Goal: Information Seeking & Learning: Learn about a topic

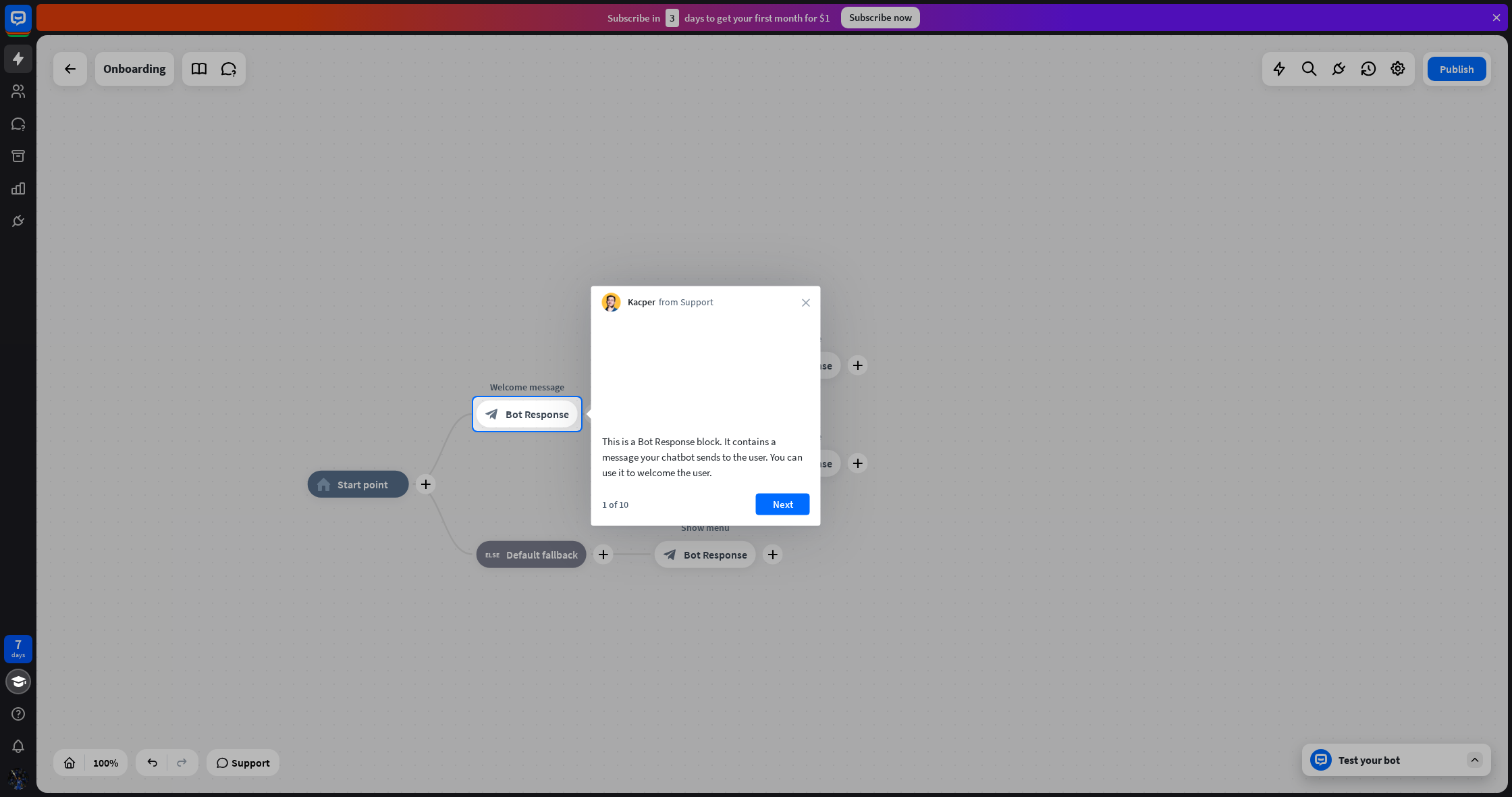
click at [807, 302] on icon "close" at bounding box center [806, 302] width 8 height 8
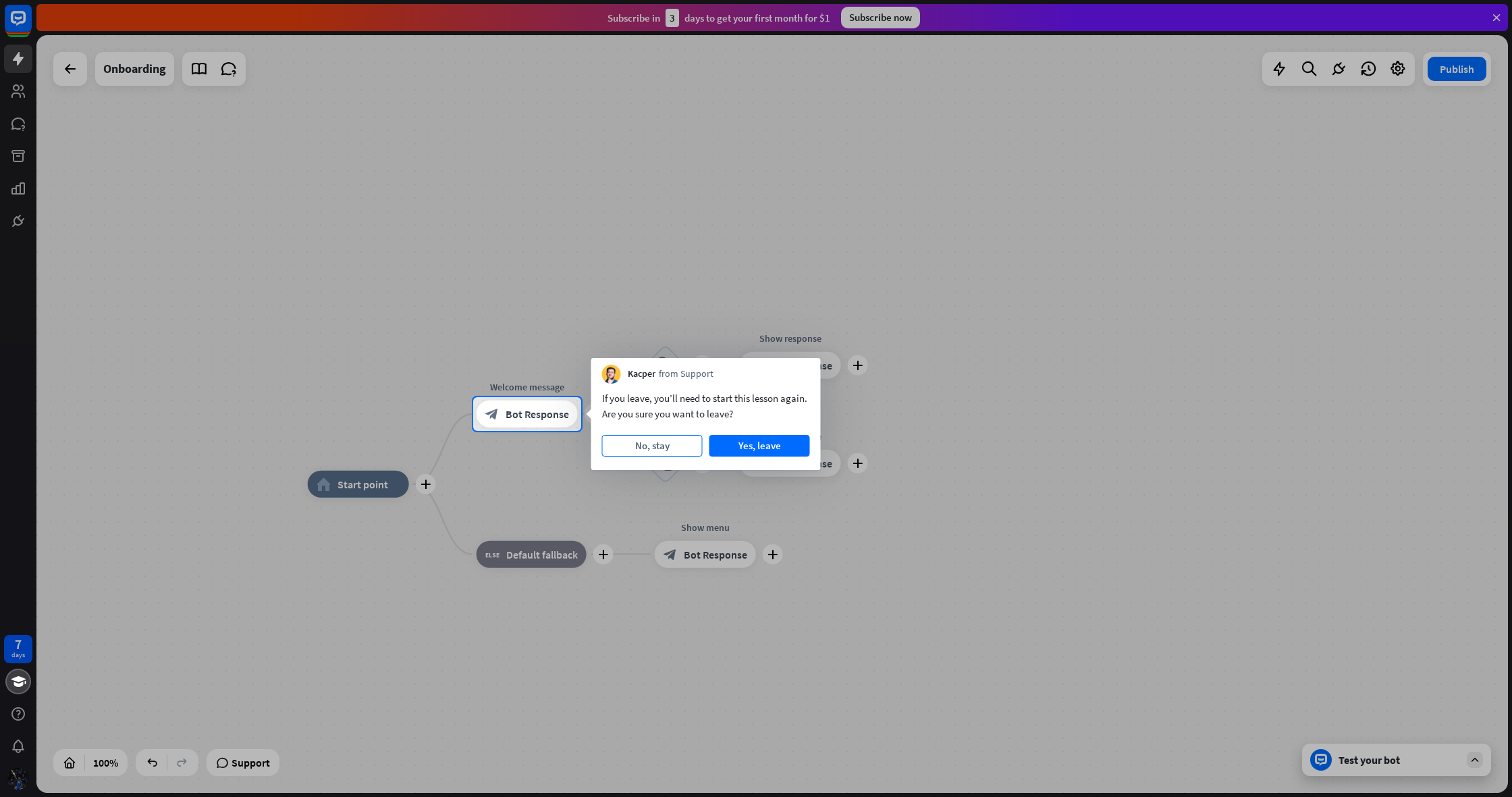
click at [665, 449] on button "No, stay" at bounding box center [652, 446] width 100 height 21
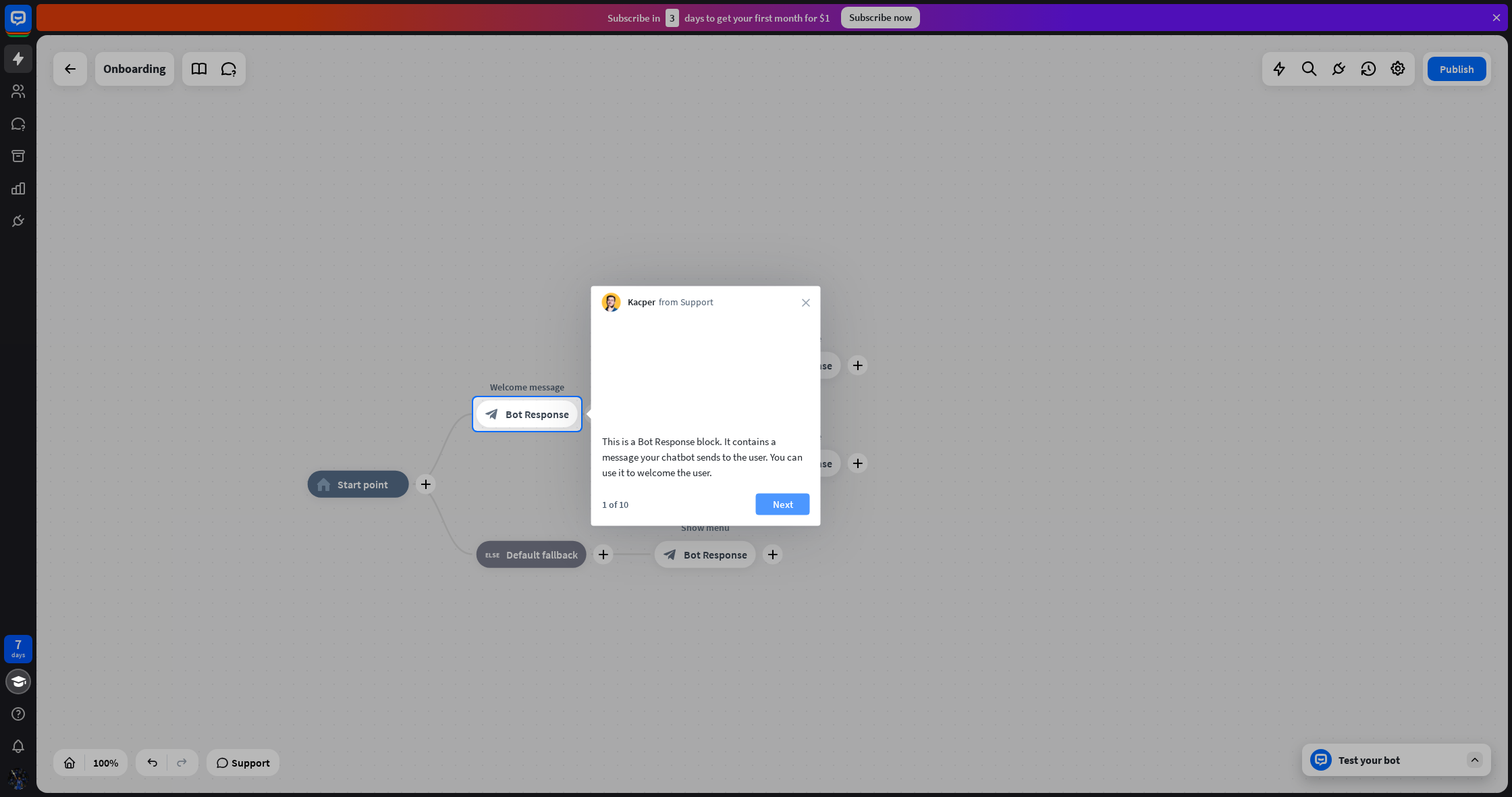
click at [780, 514] on button "Next" at bounding box center [783, 504] width 54 height 21
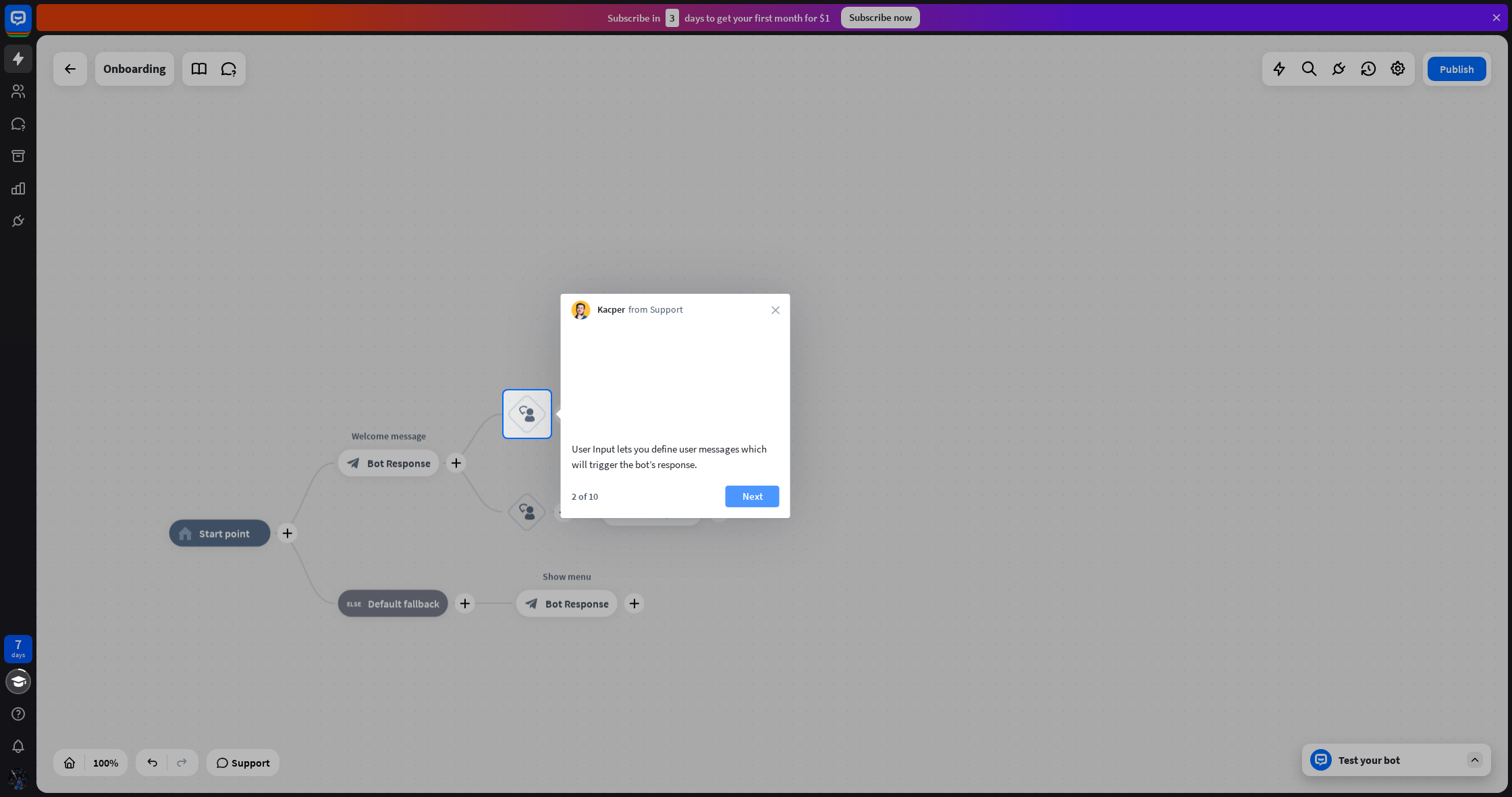
click at [775, 507] on button "Next" at bounding box center [752, 496] width 54 height 21
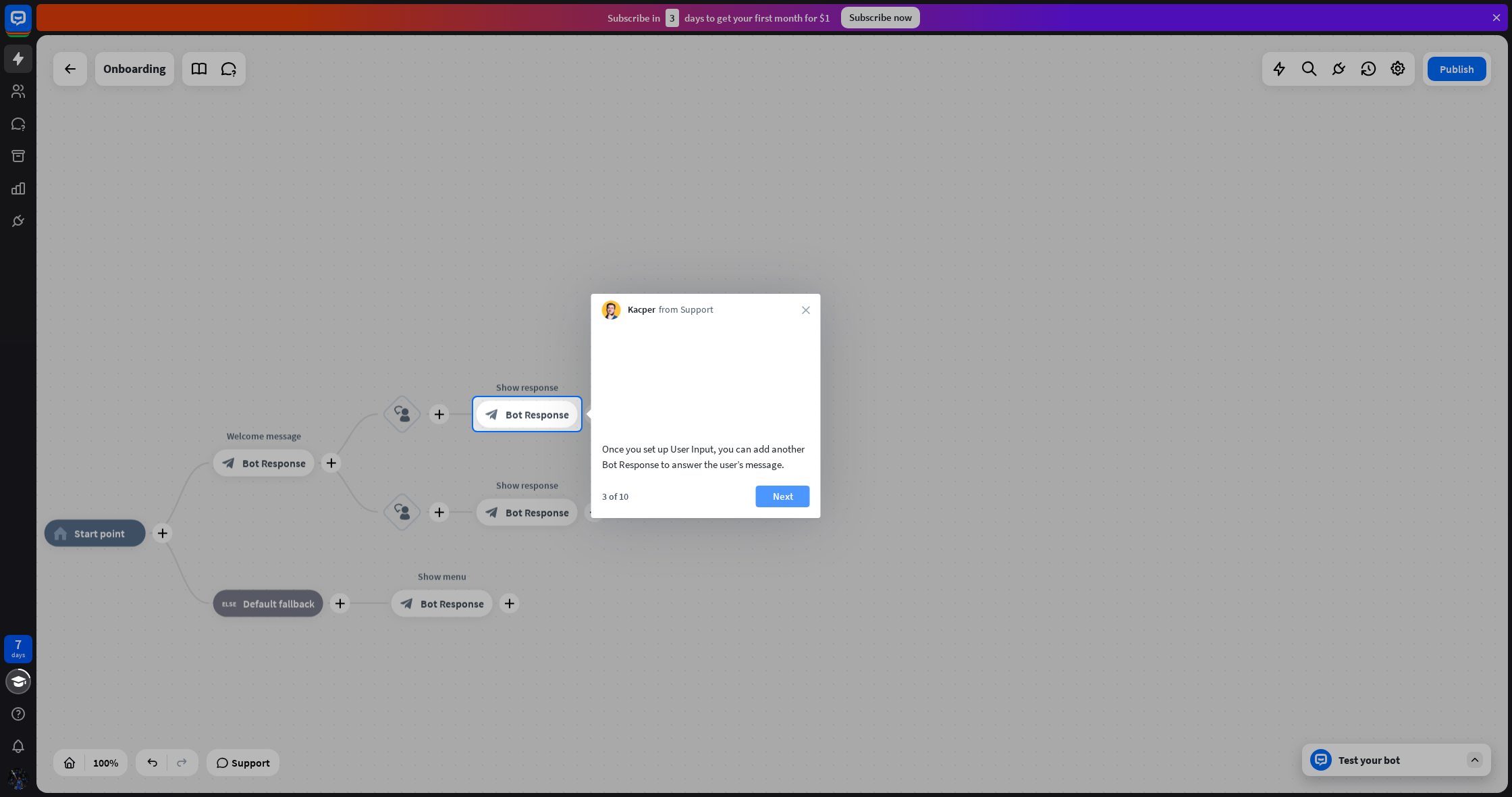
click at [782, 507] on button "Next" at bounding box center [783, 496] width 54 height 21
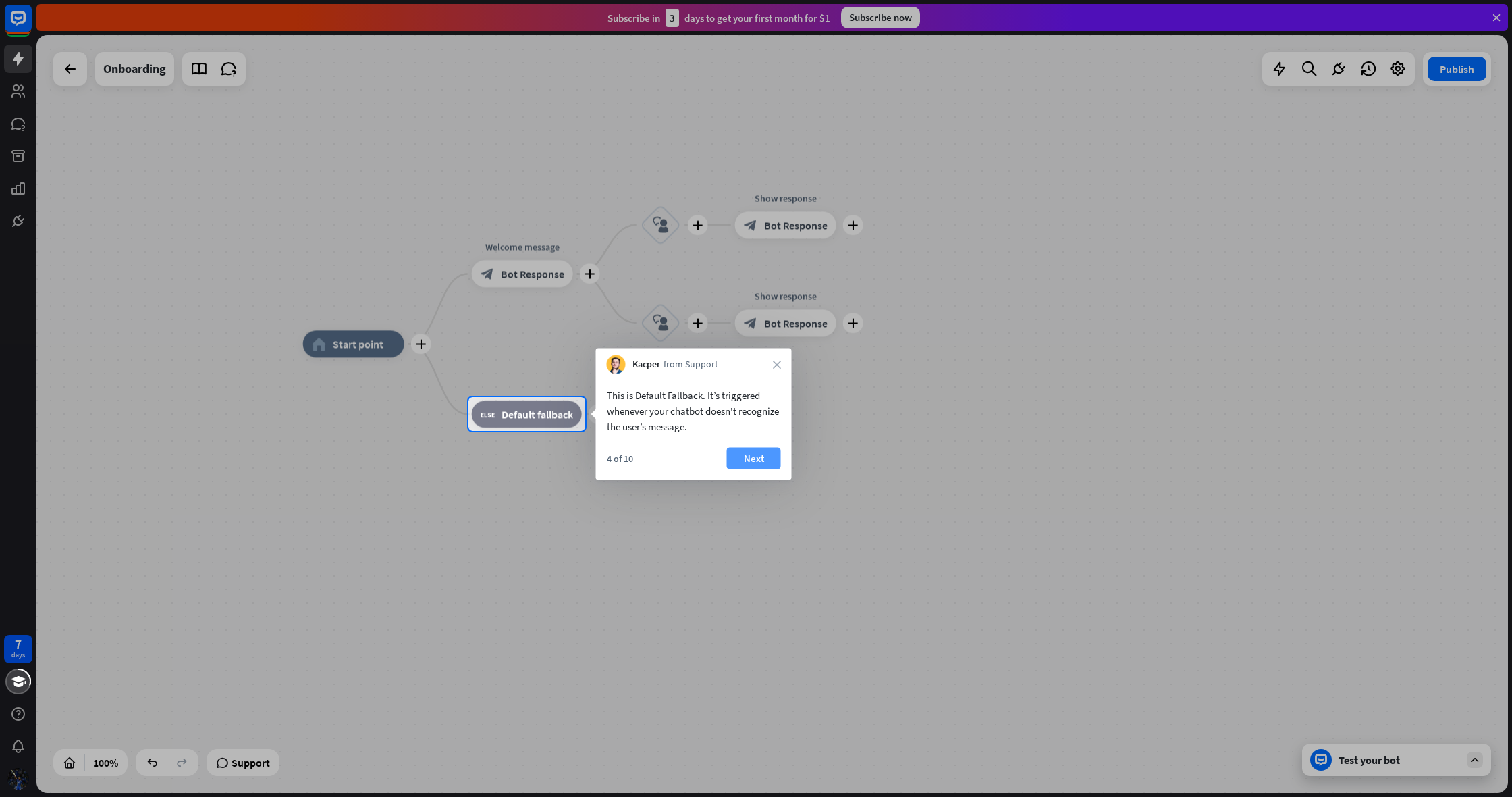
click at [754, 456] on button "Next" at bounding box center [754, 459] width 54 height 21
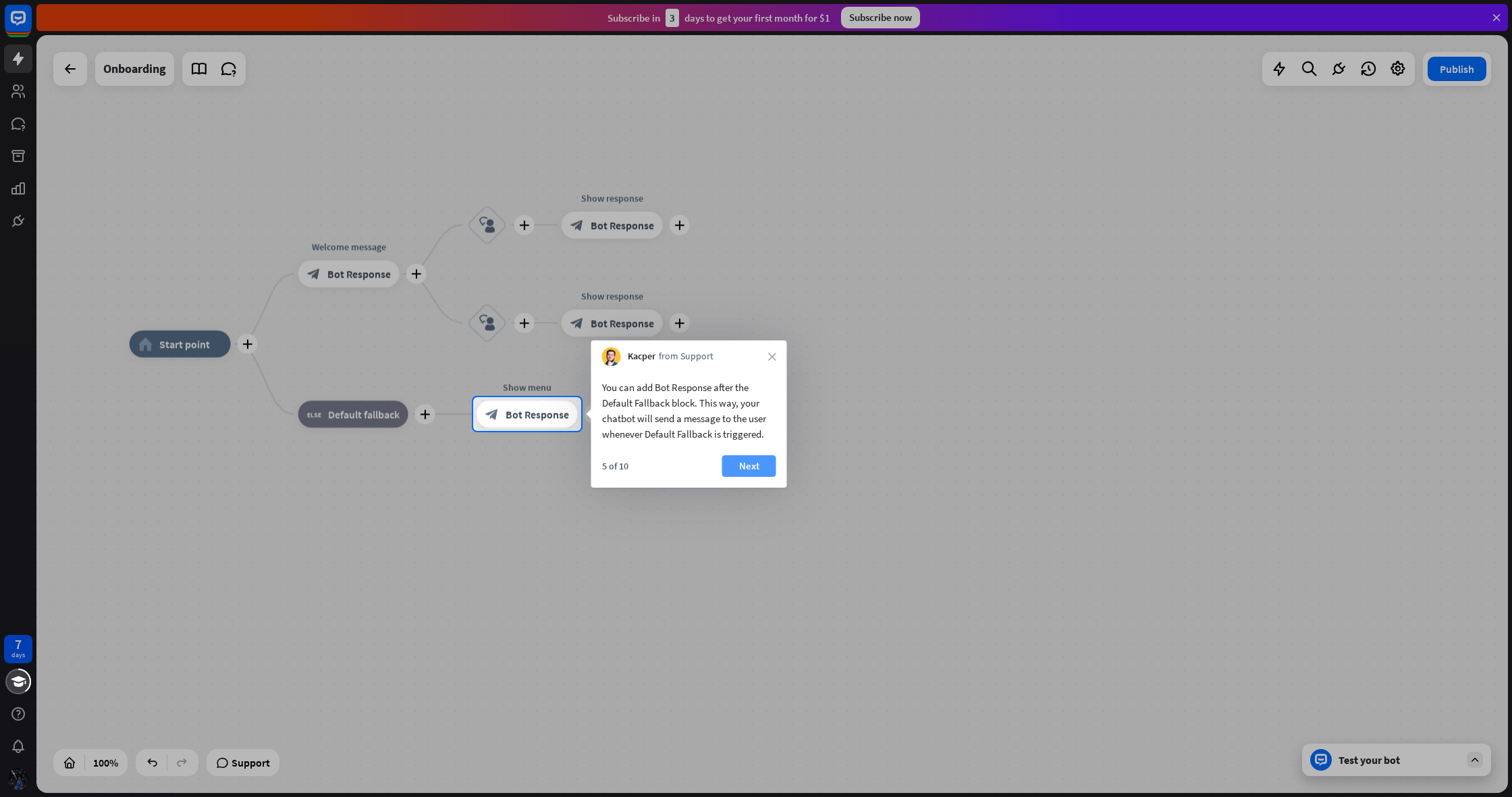
click at [754, 456] on button "Next" at bounding box center [749, 465] width 54 height 21
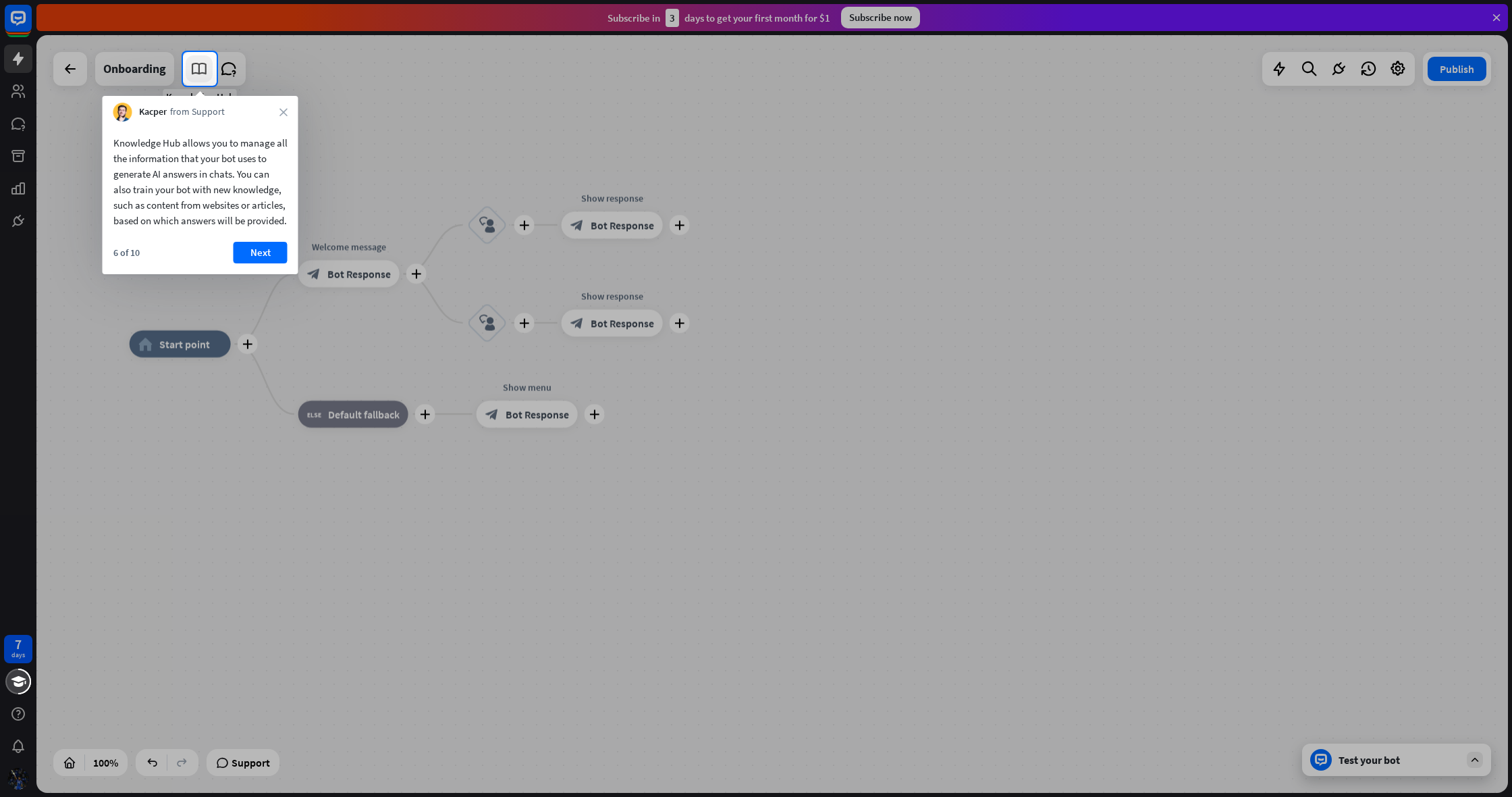
click at [199, 77] on icon at bounding box center [199, 68] width 18 height 18
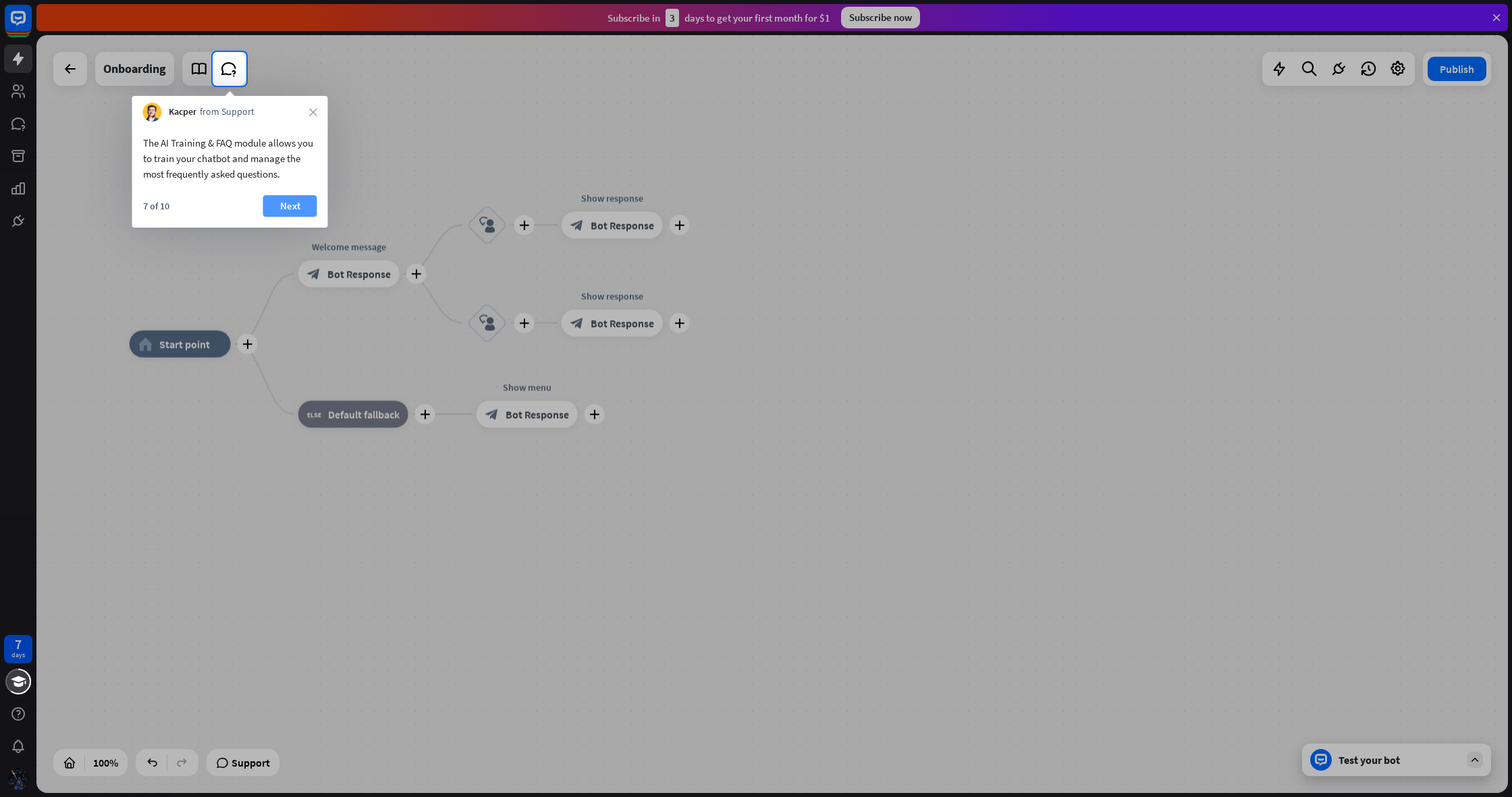
click at [292, 207] on button "Next" at bounding box center [290, 206] width 54 height 21
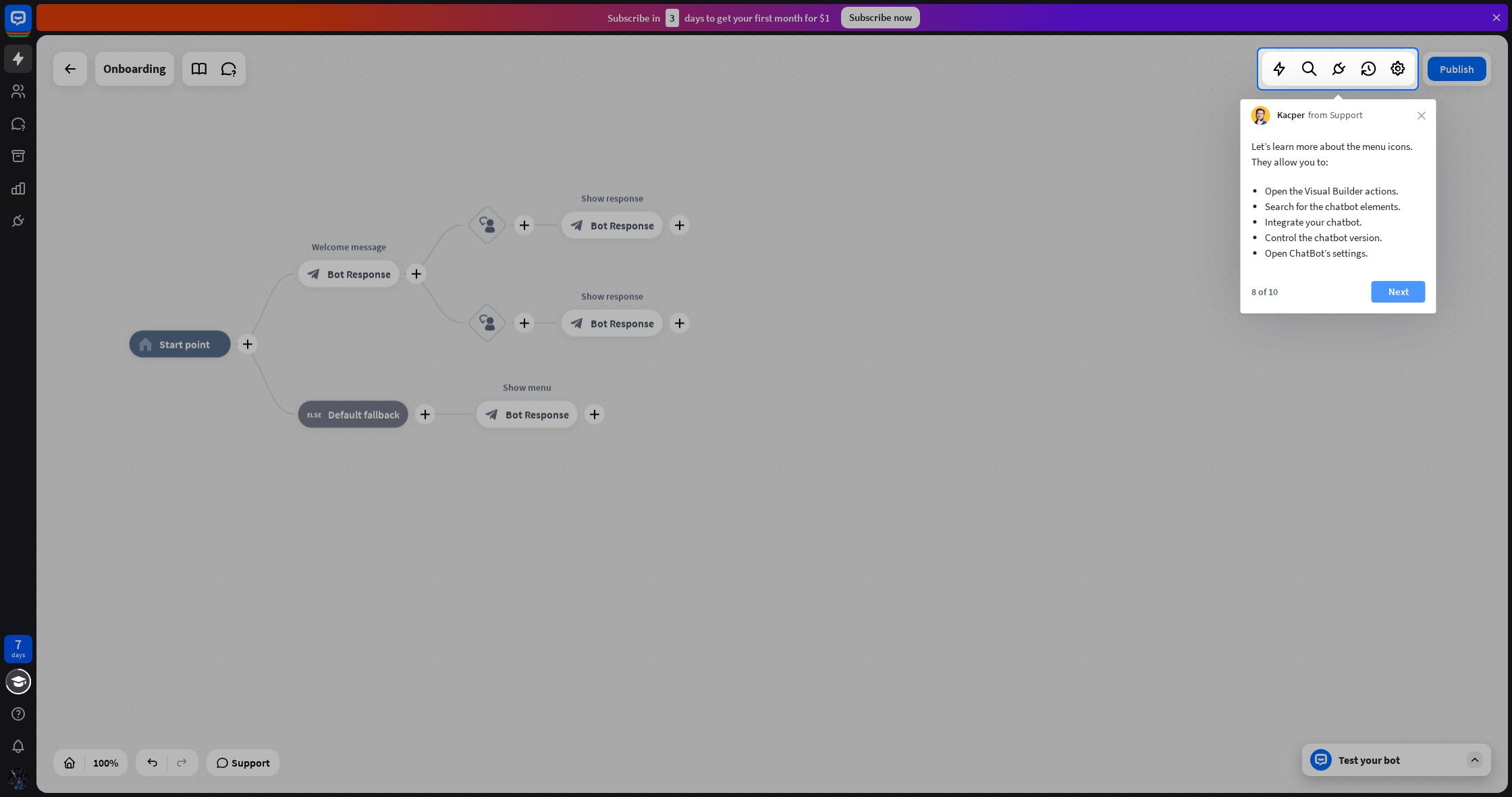
click at [1399, 287] on button "Next" at bounding box center [1398, 292] width 54 height 21
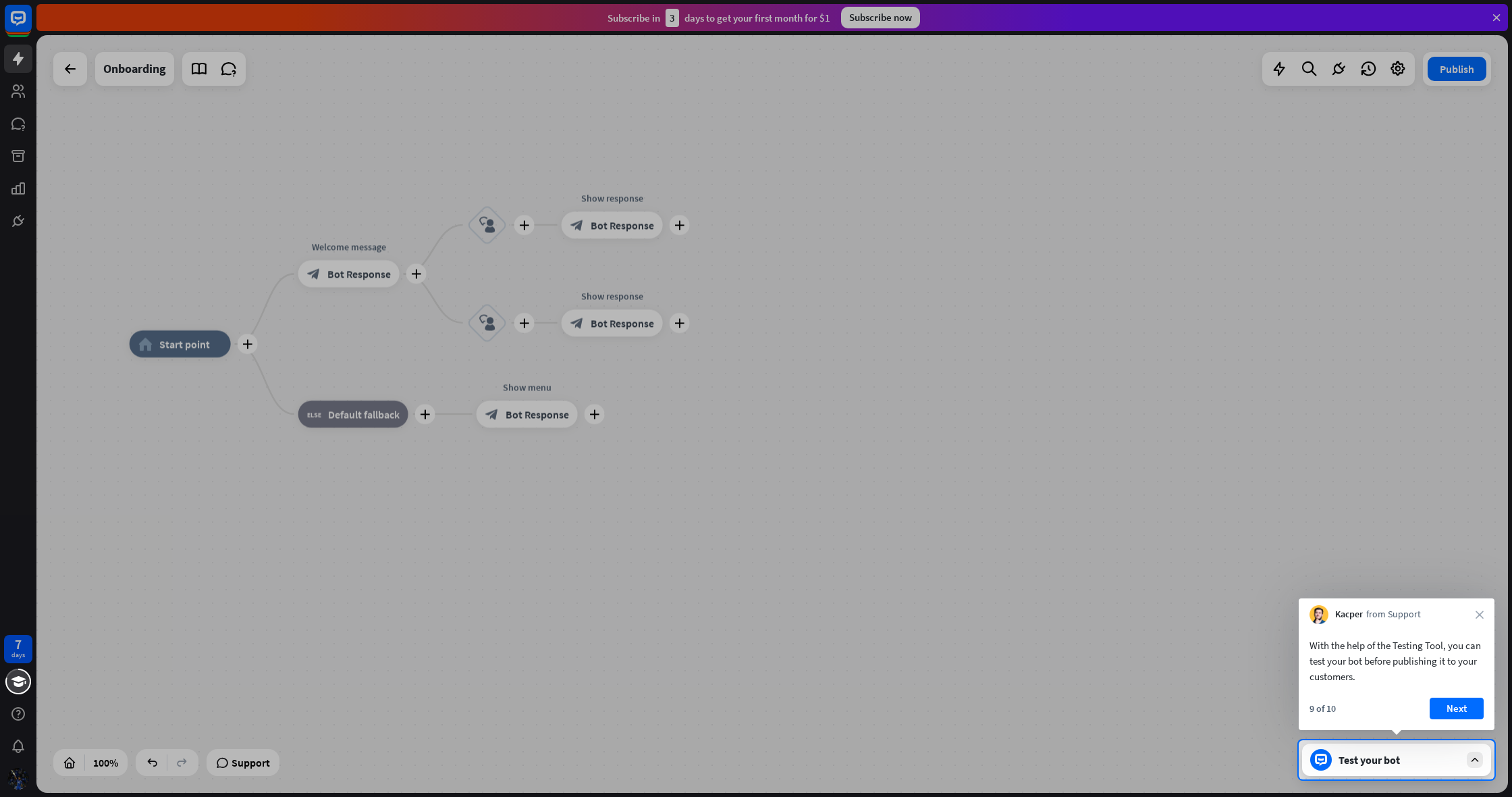
drag, startPoint x: 1353, startPoint y: 796, endPoint x: 1479, endPoint y: 735, distance: 140.0
click at [1468, 787] on div at bounding box center [756, 398] width 1512 height 797
click at [1478, 714] on button "Next" at bounding box center [1456, 708] width 54 height 21
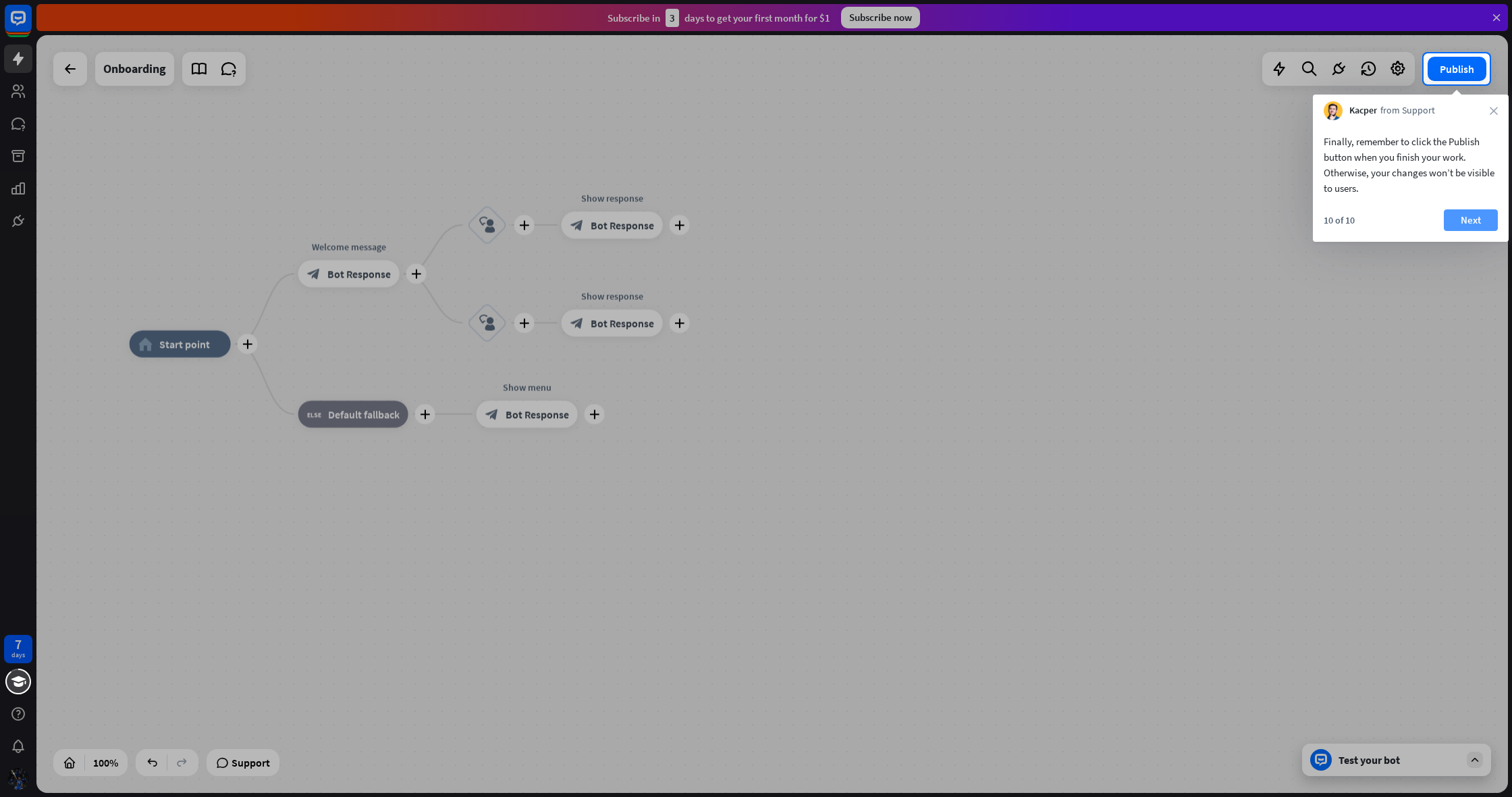
click at [1461, 215] on button "Next" at bounding box center [1470, 220] width 54 height 21
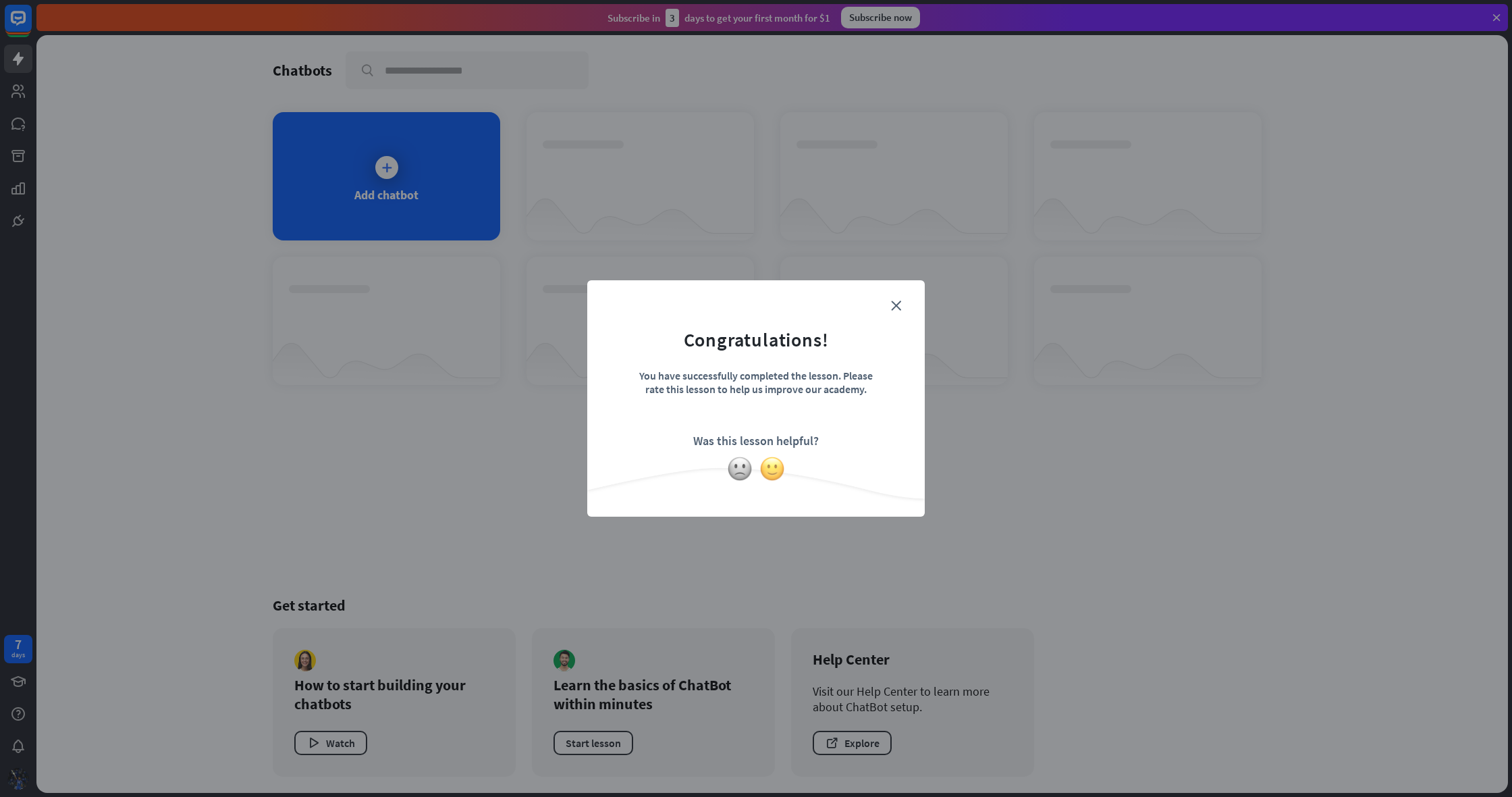
click at [769, 469] on img at bounding box center [772, 469] width 26 height 26
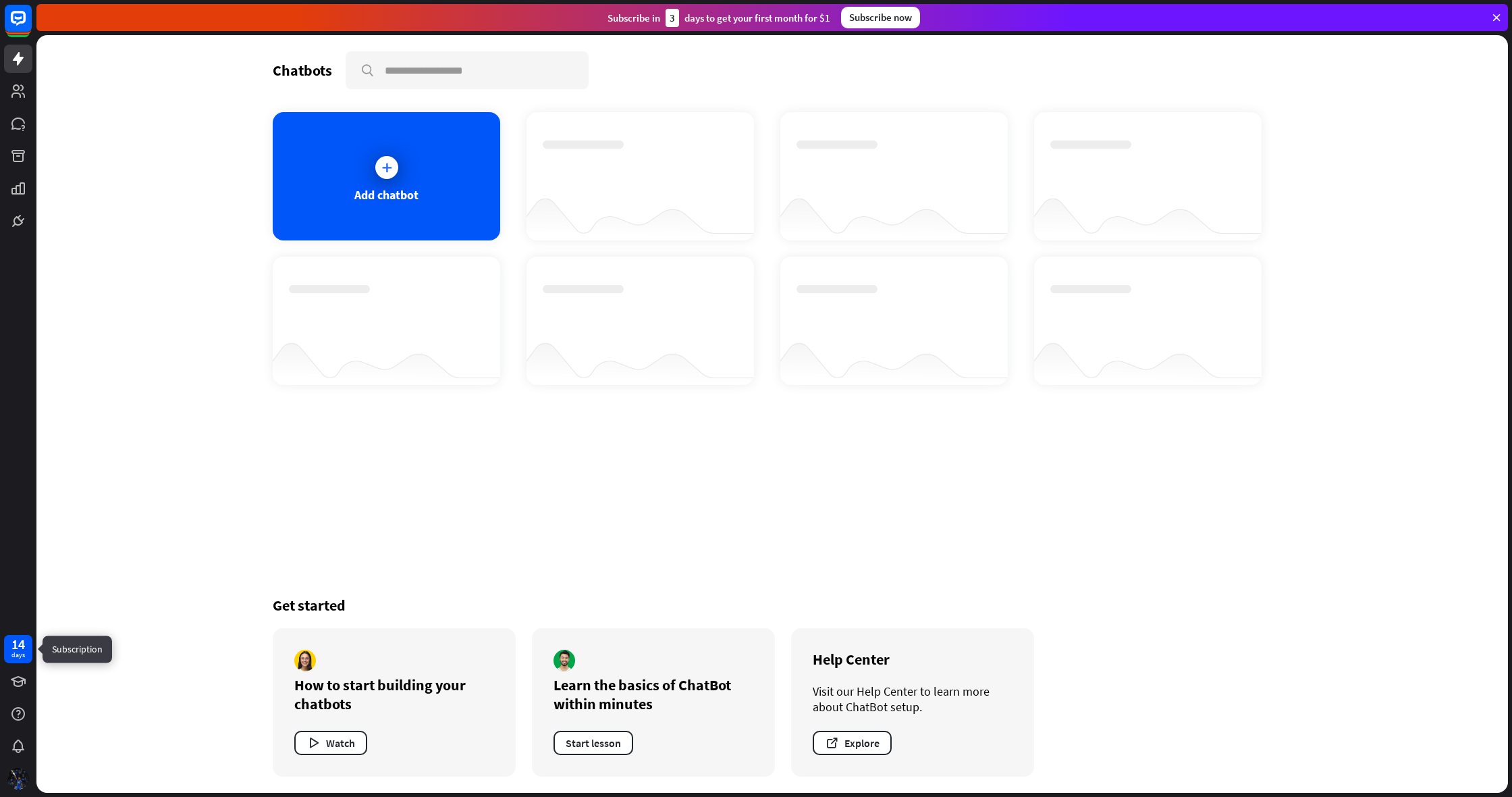
click at [18, 649] on div "14" at bounding box center [18, 644] width 14 height 12
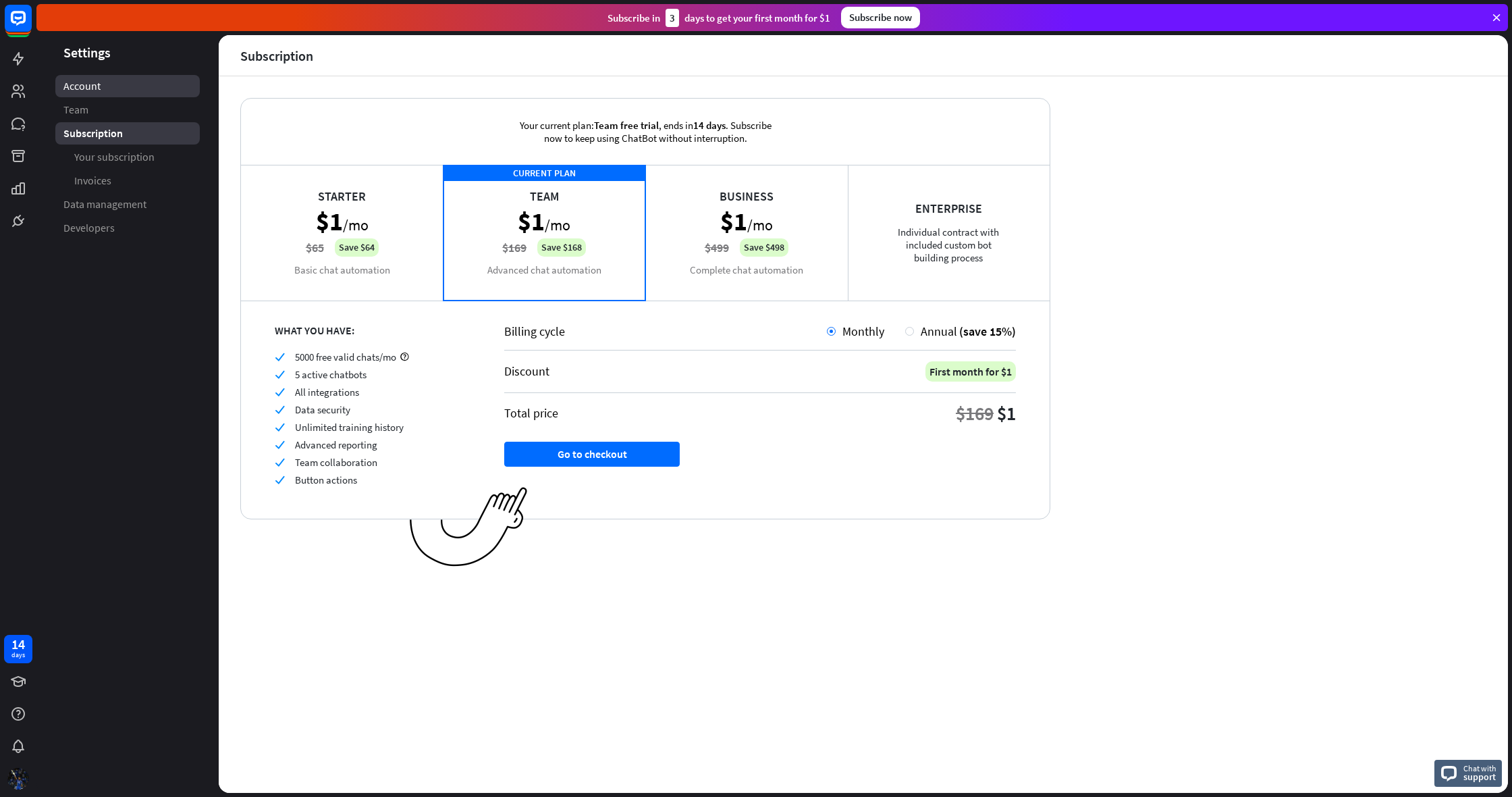
click at [106, 87] on link "Account" at bounding box center [127, 86] width 145 height 22
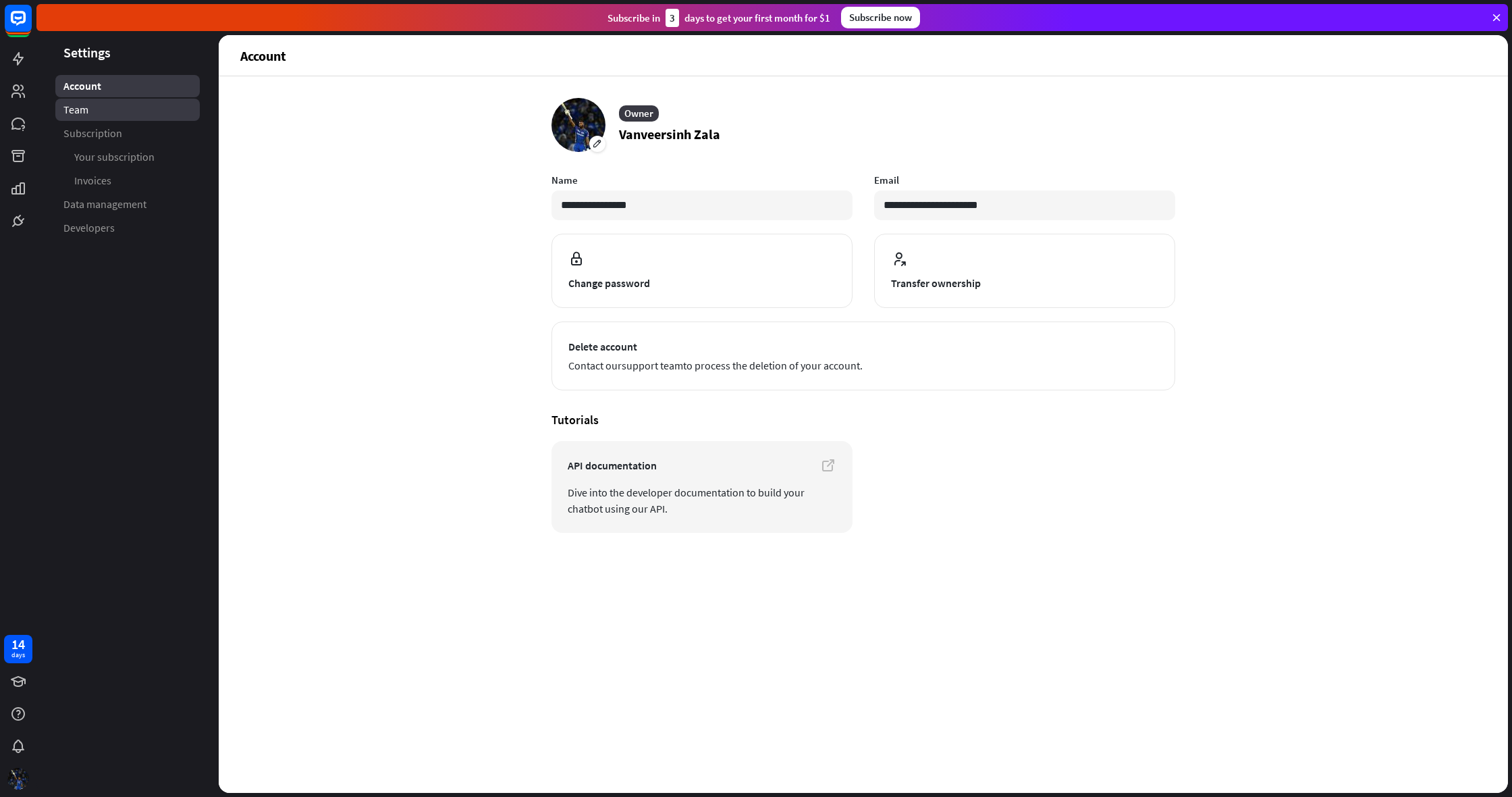
click at [116, 109] on link "Team" at bounding box center [127, 109] width 145 height 22
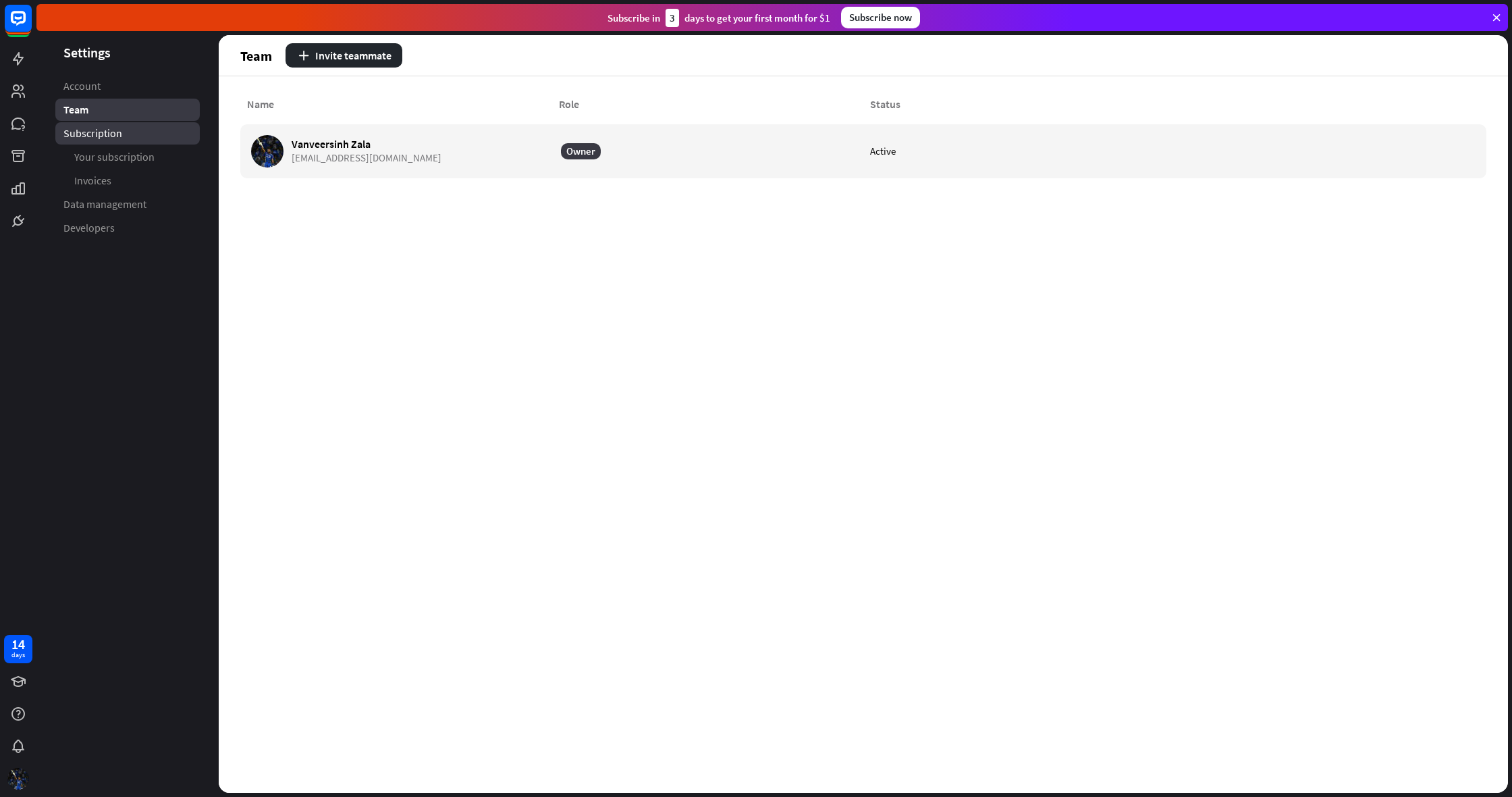
click at [116, 132] on span "Subscription" at bounding box center [93, 133] width 59 height 15
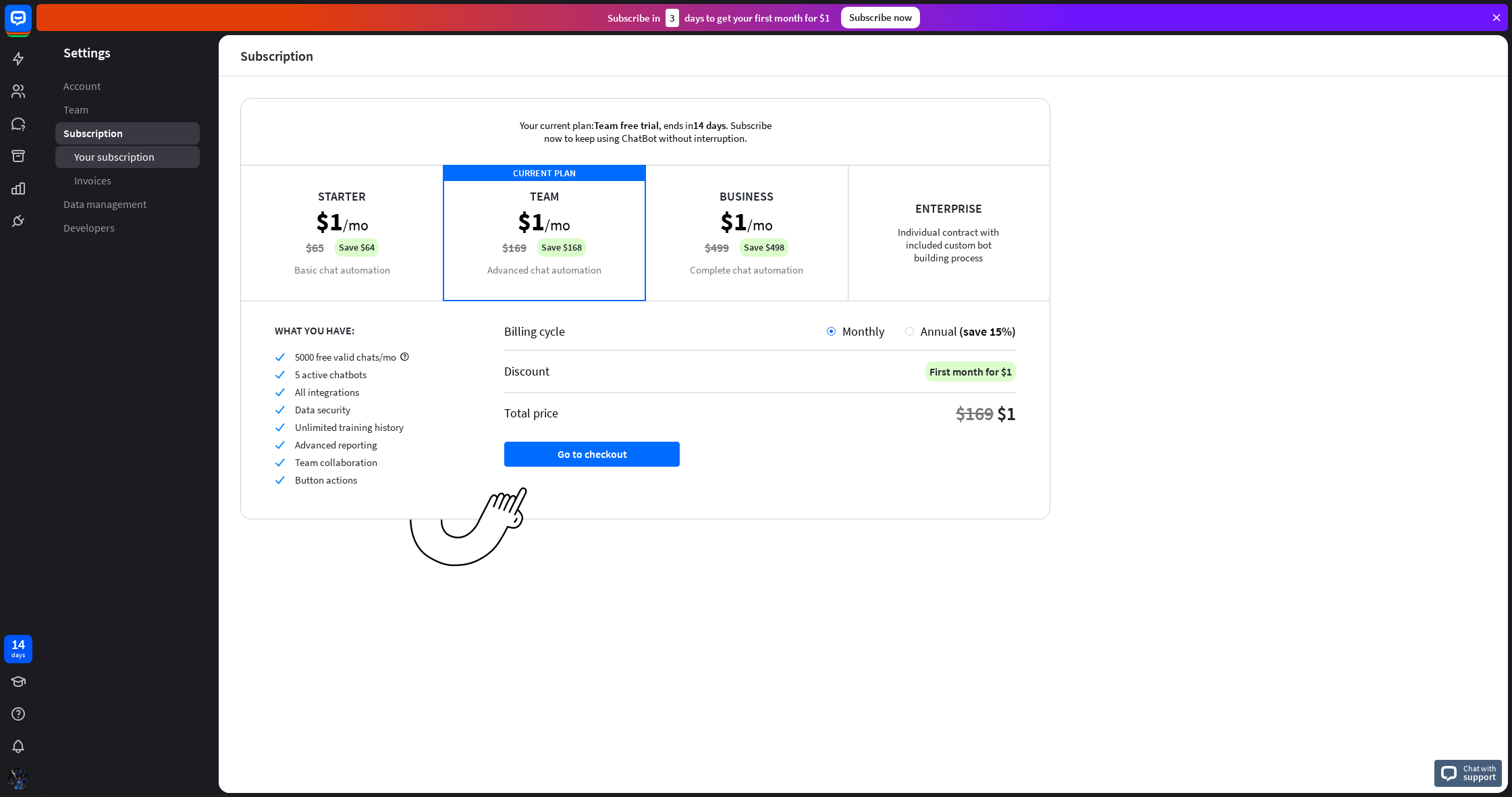
click at [111, 155] on span "Your subscription" at bounding box center [114, 157] width 80 height 15
click at [8, 58] on link at bounding box center [18, 58] width 28 height 28
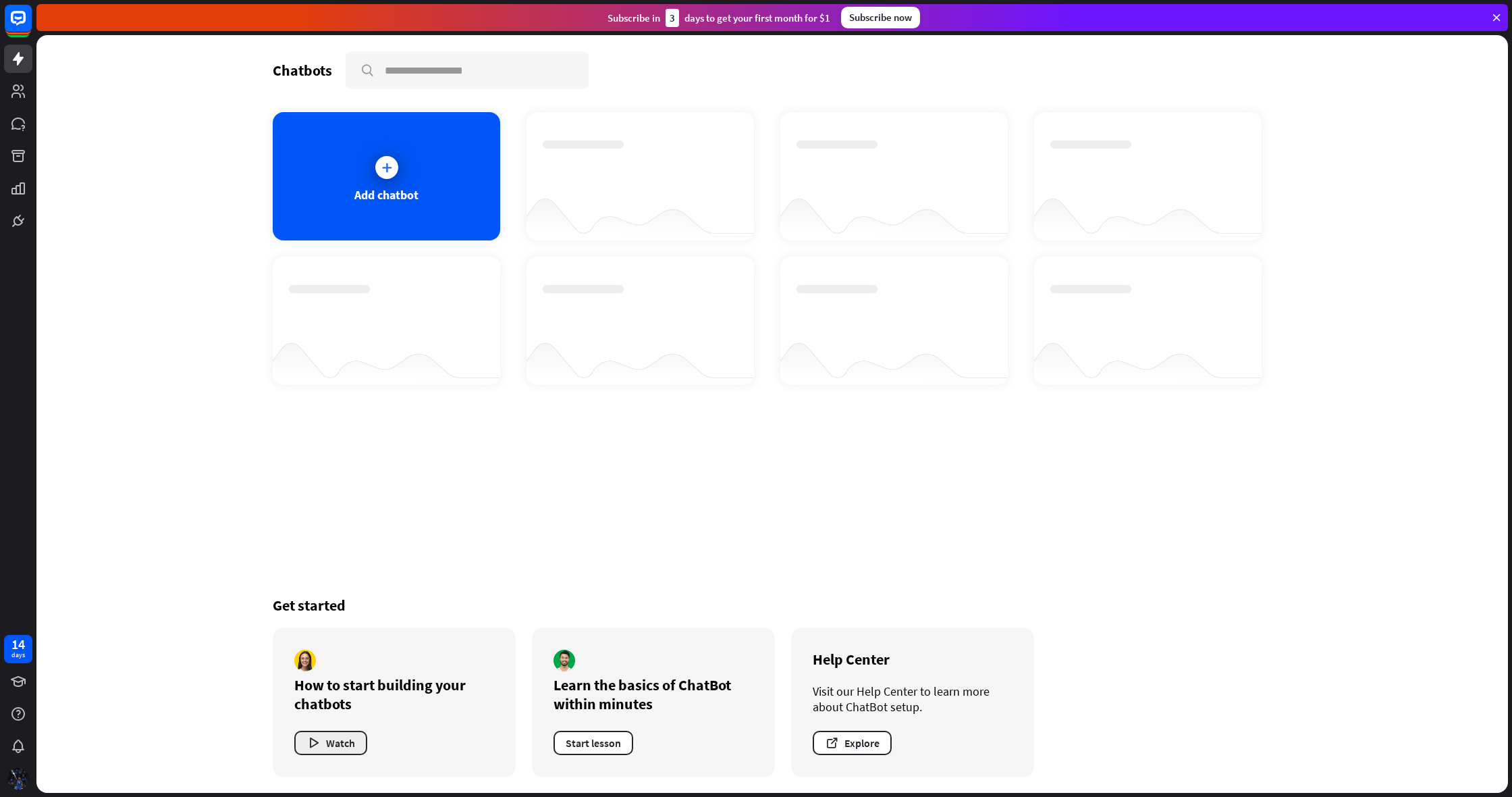
click at [333, 745] on button "Watch" at bounding box center [331, 743] width 73 height 24
click at [1497, 21] on icon at bounding box center [1496, 18] width 12 height 12
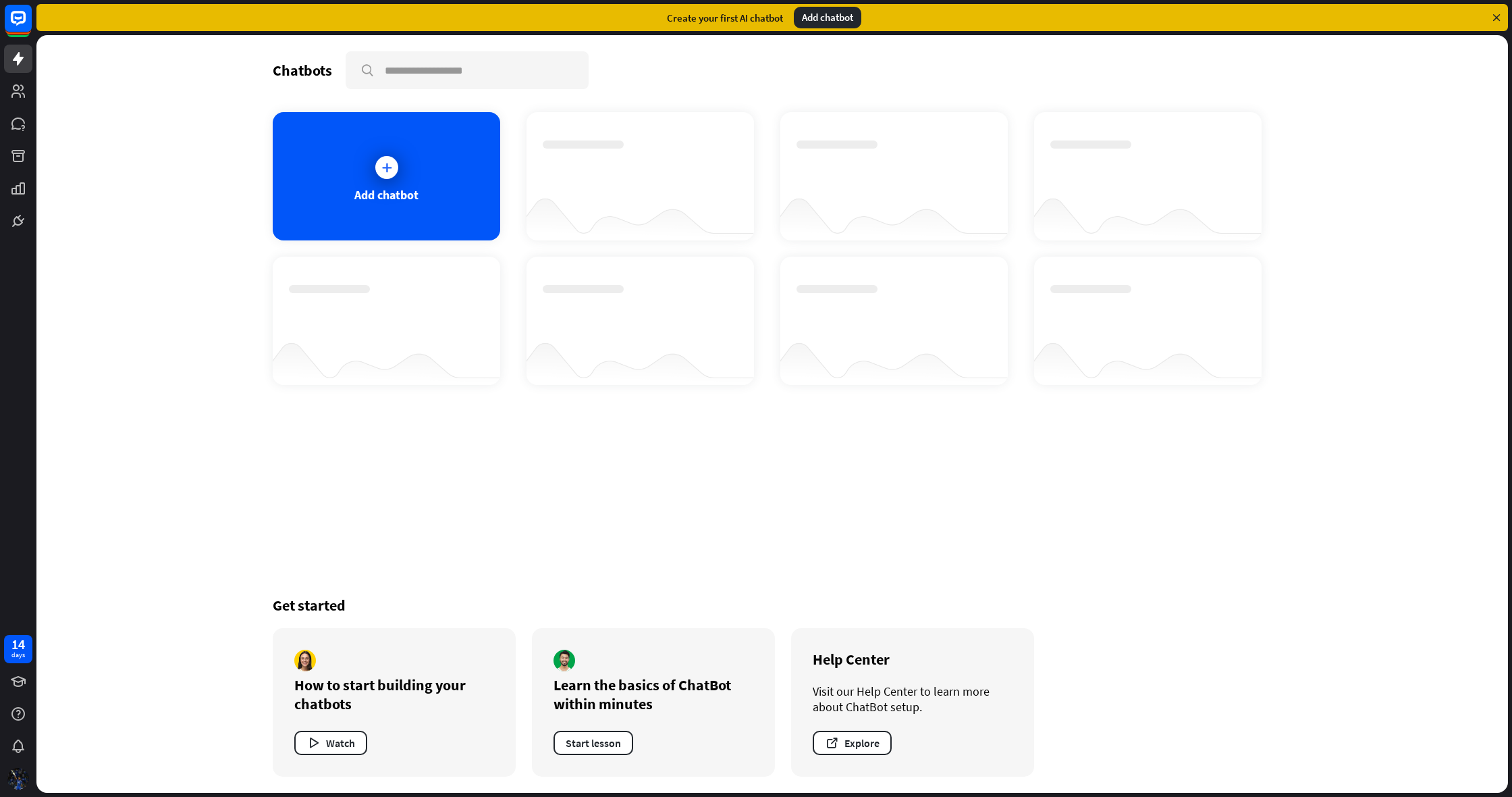
click at [1497, 19] on icon at bounding box center [1496, 18] width 12 height 12
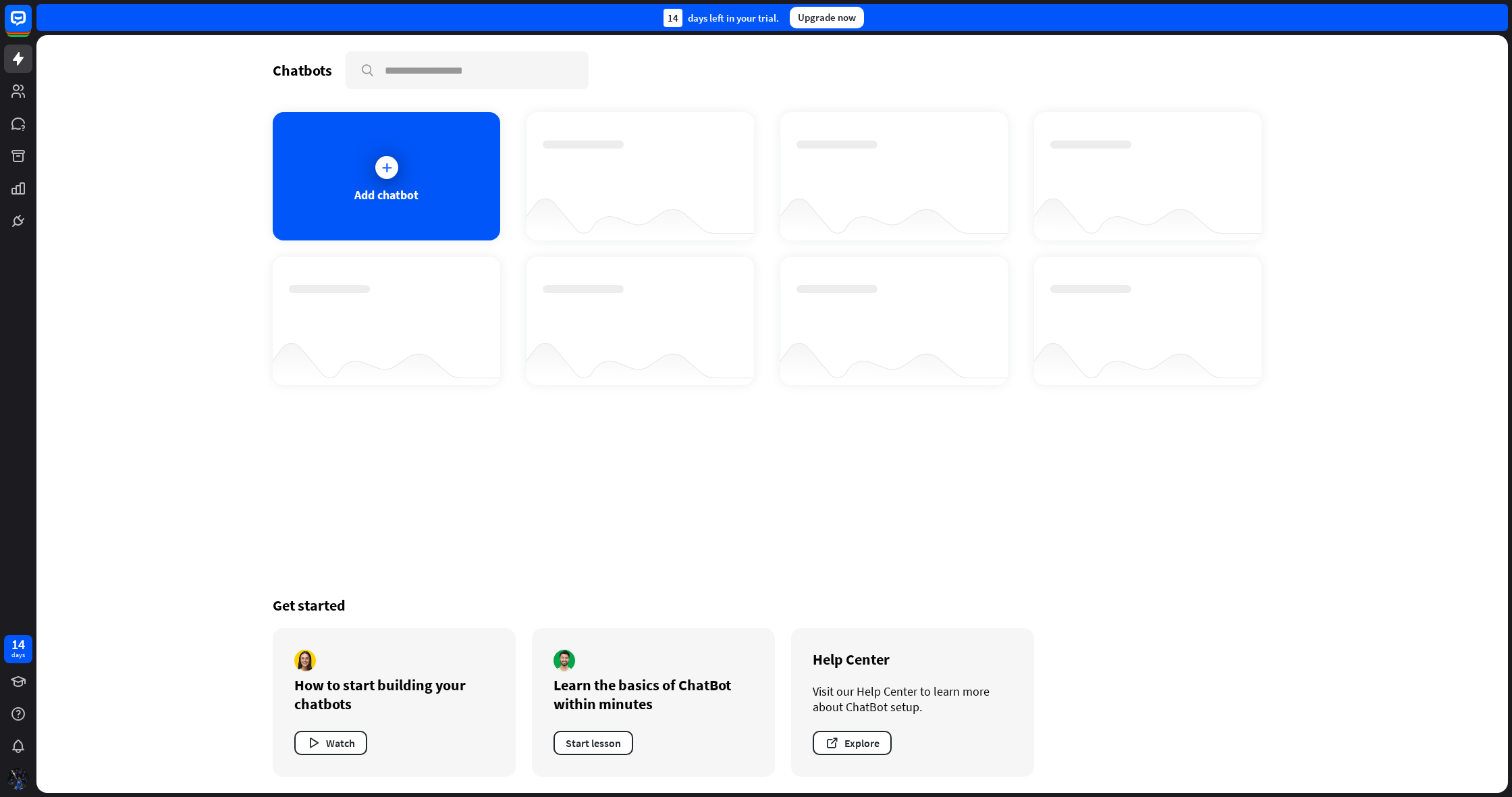
click at [1497, 19] on div "14 days left in your trial. Upgrade now" at bounding box center [772, 17] width 1471 height 27
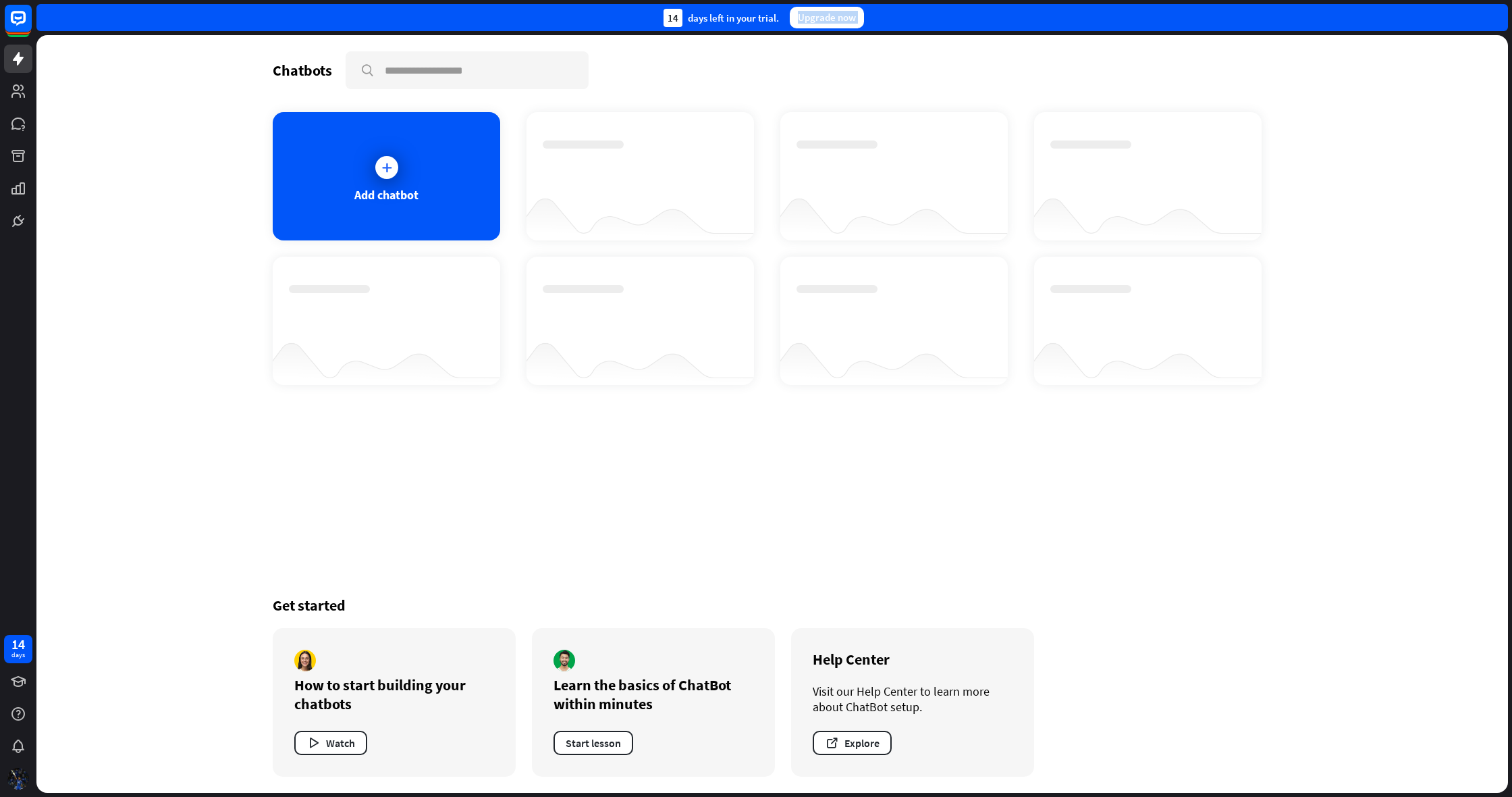
click at [1497, 19] on div "14 days left in your trial. Upgrade now" at bounding box center [772, 17] width 1471 height 27
click at [866, 17] on div "14 days left in your trial. Upgrade now" at bounding box center [772, 17] width 1471 height 27
click at [813, 21] on div "Upgrade now" at bounding box center [826, 18] width 74 height 21
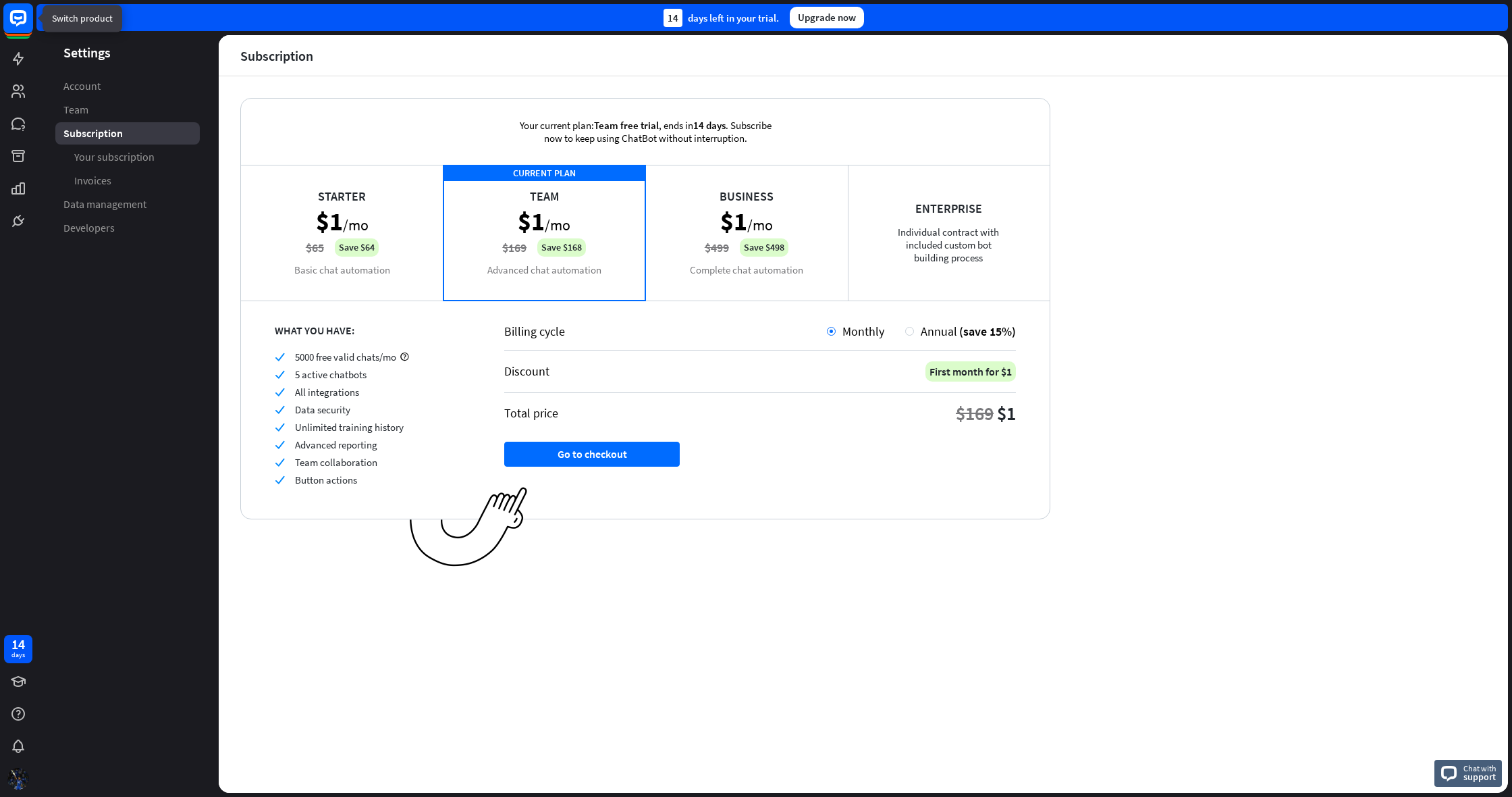
drag, startPoint x: 18, startPoint y: 20, endPoint x: 20, endPoint y: 8, distance: 12.2
click at [20, 8] on icon at bounding box center [18, 18] width 31 height 31
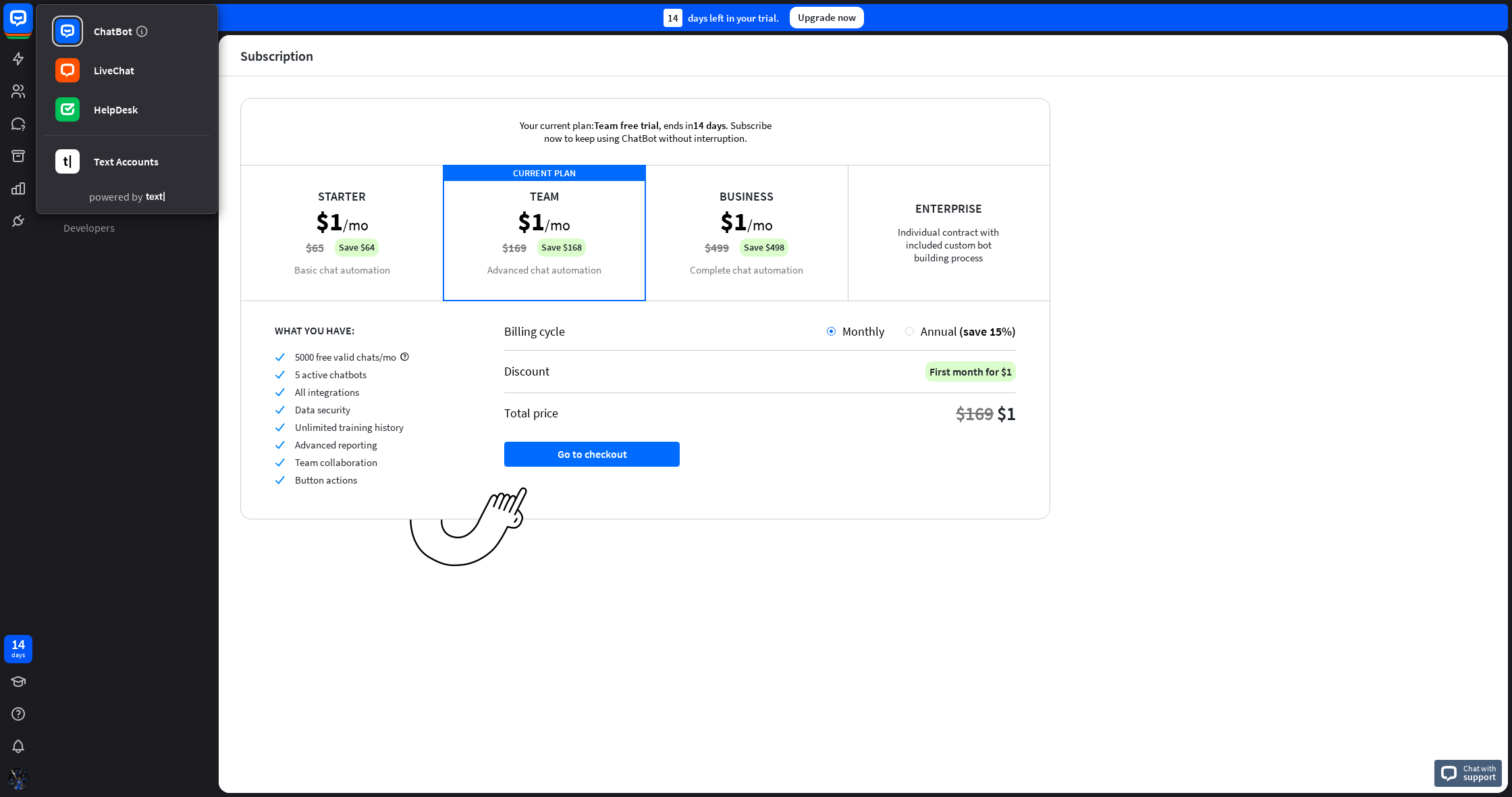
click at [20, 8] on rect at bounding box center [18, 18] width 30 height 30
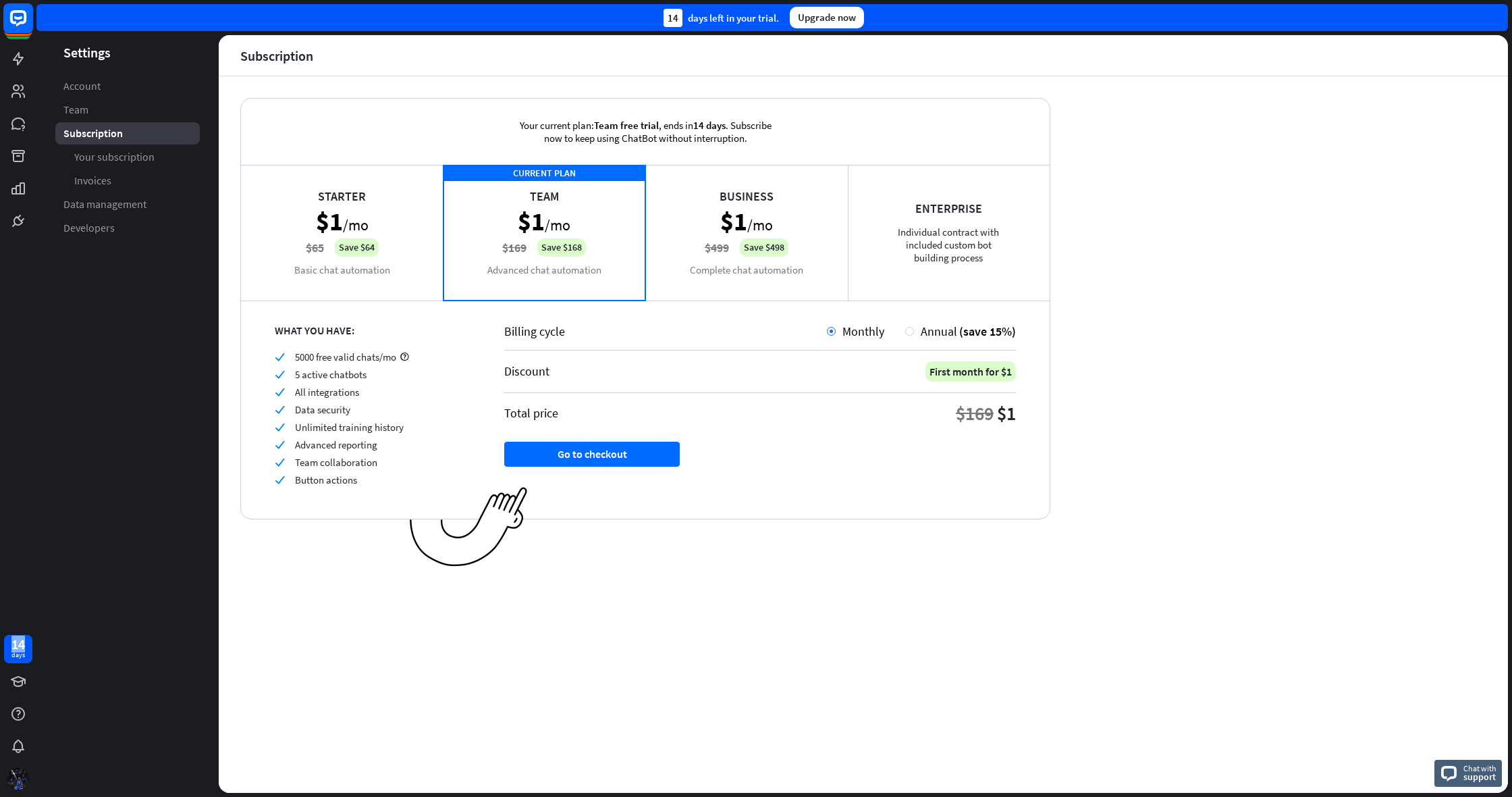
click at [20, 8] on rect at bounding box center [18, 18] width 30 height 30
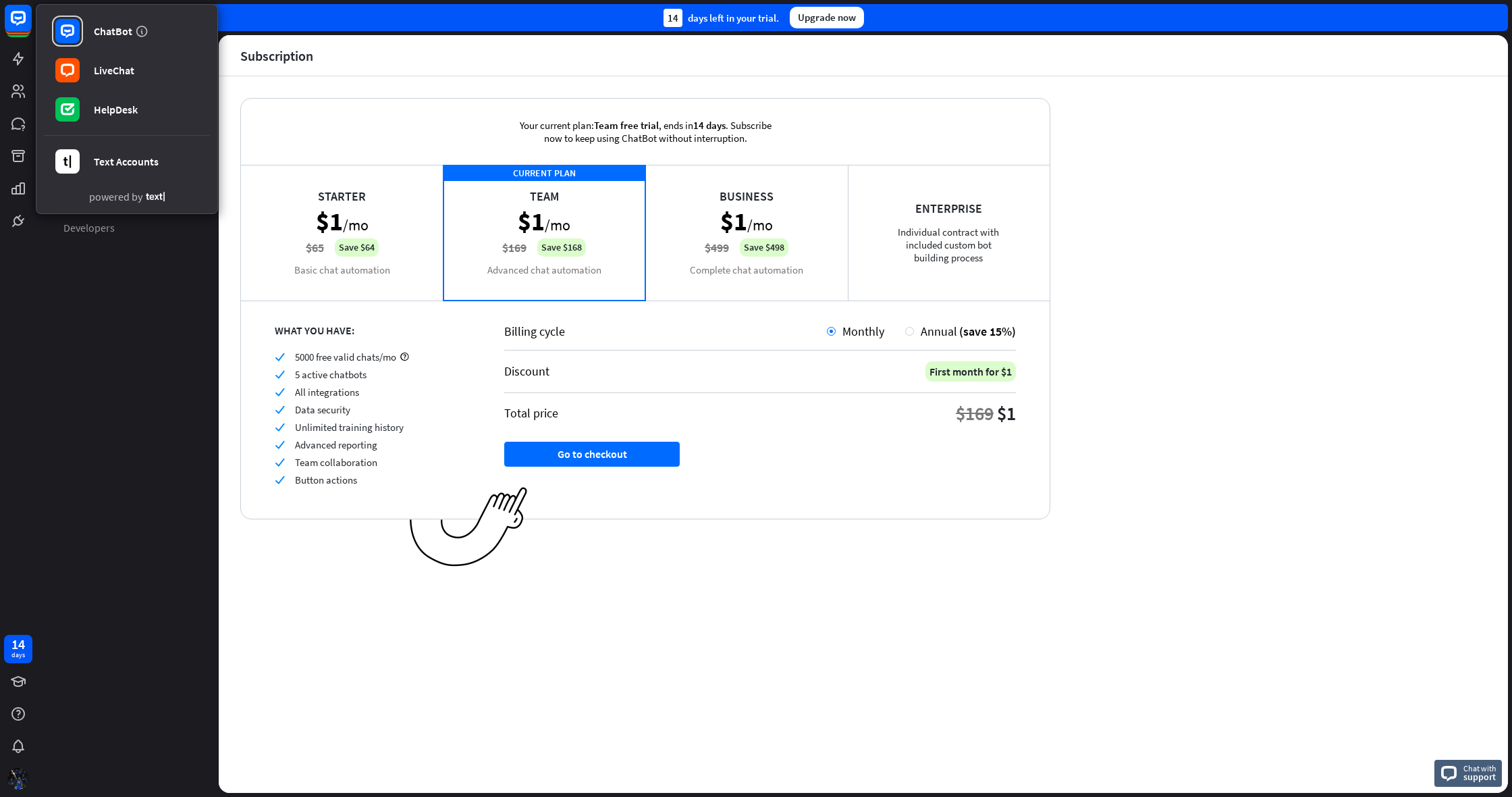
drag, startPoint x: 192, startPoint y: 439, endPoint x: 182, endPoint y: 452, distance: 16.4
click at [187, 443] on aside "Settings Account Team Subscription Your subscription Invoices Data management D…" at bounding box center [128, 414] width 182 height 758
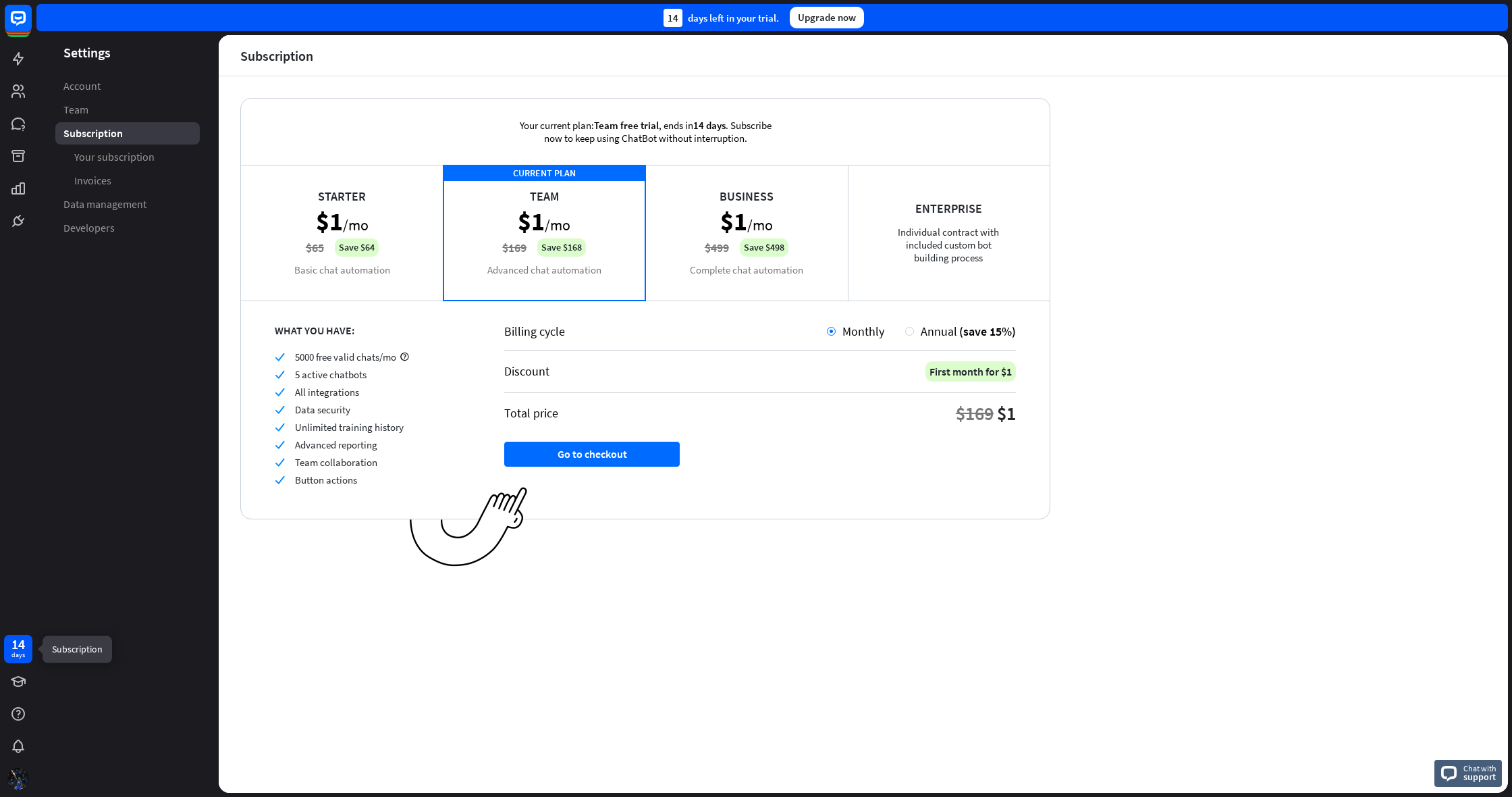
click at [30, 646] on div "14 days" at bounding box center [18, 648] width 28 height 28
click at [21, 201] on link at bounding box center [18, 188] width 28 height 28
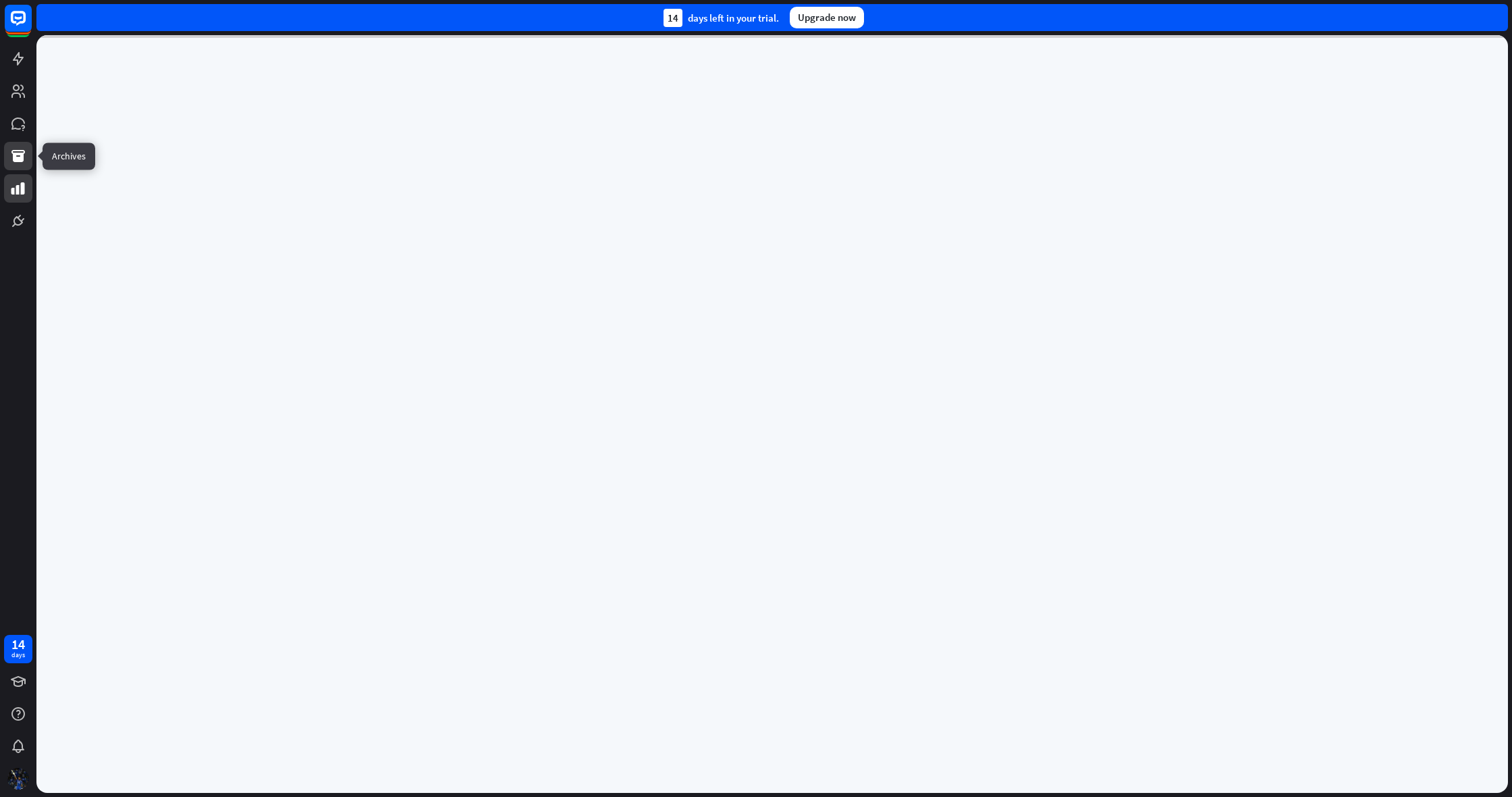
click at [11, 163] on icon at bounding box center [18, 155] width 16 height 16
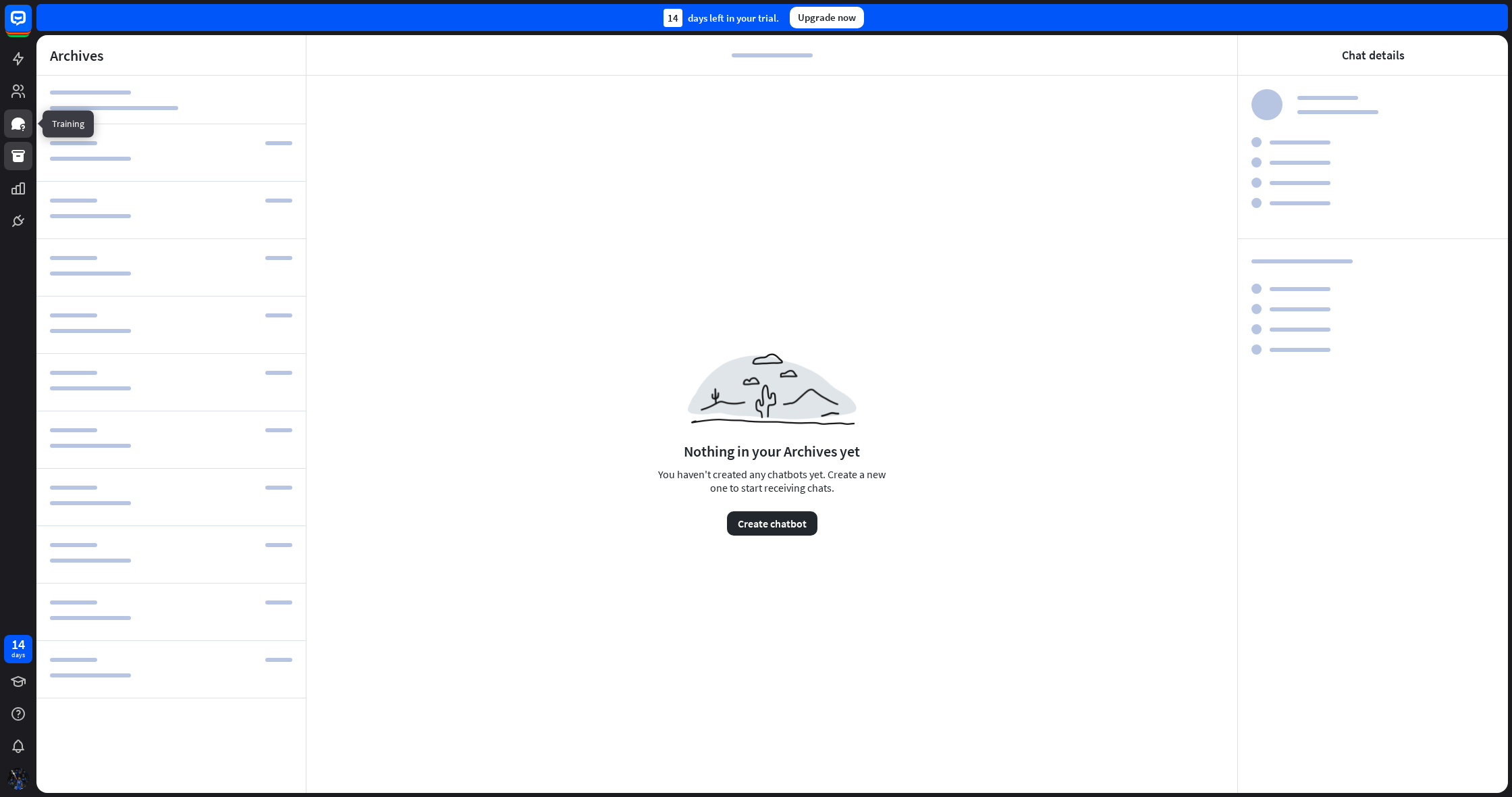
click at [12, 135] on link at bounding box center [18, 123] width 28 height 28
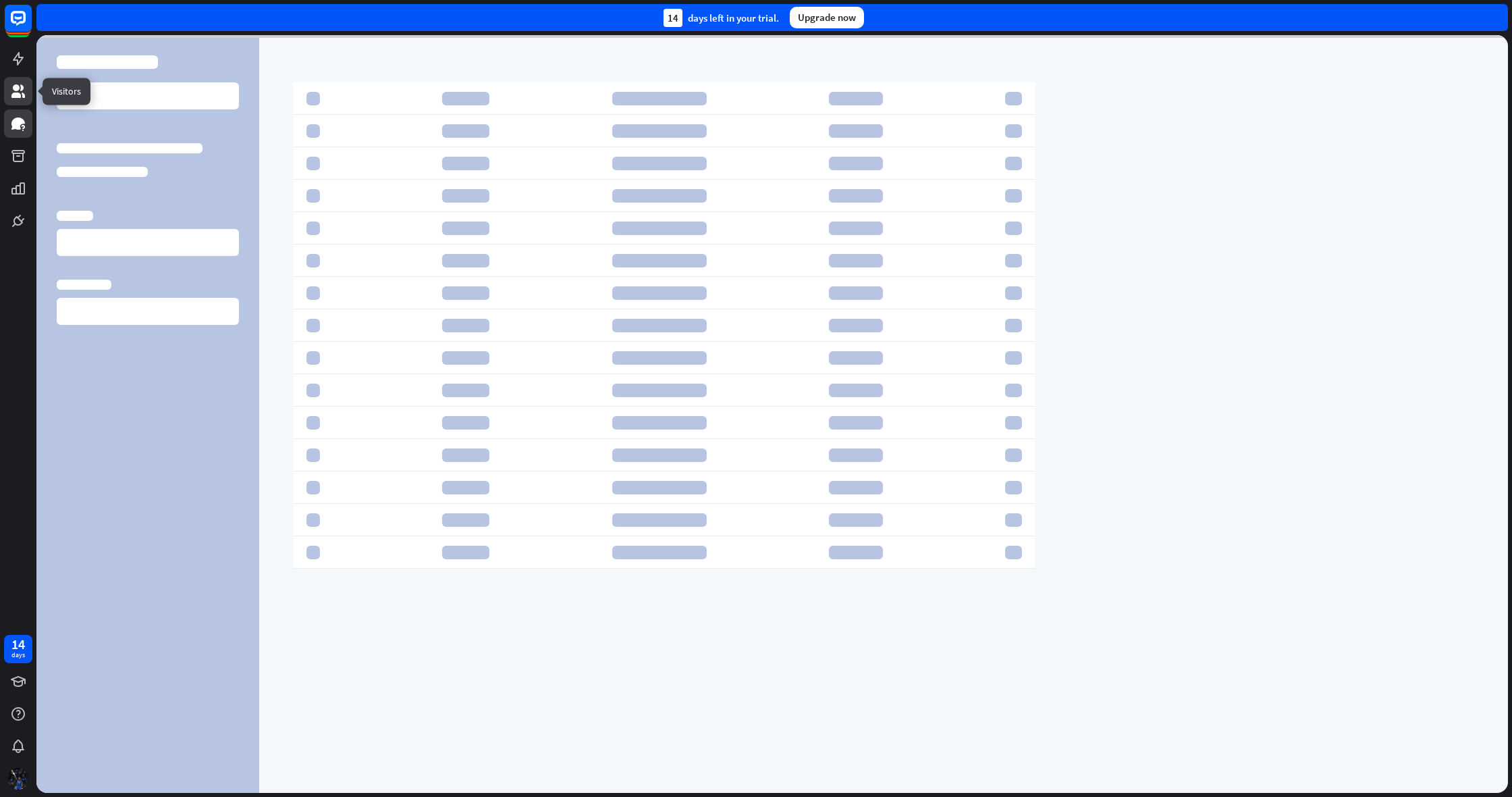
click at [8, 96] on link at bounding box center [18, 91] width 28 height 28
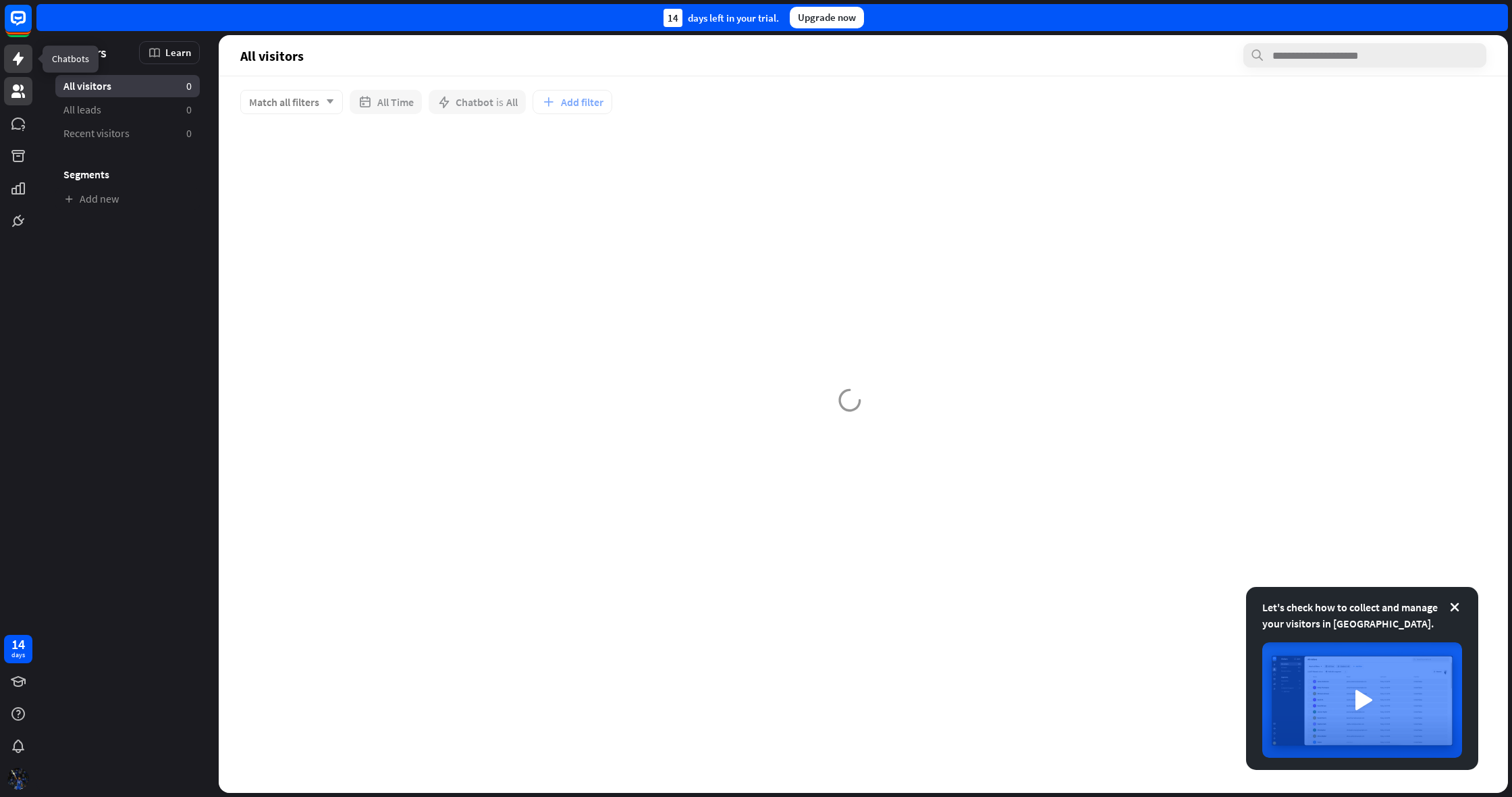
click at [15, 68] on link at bounding box center [18, 58] width 28 height 28
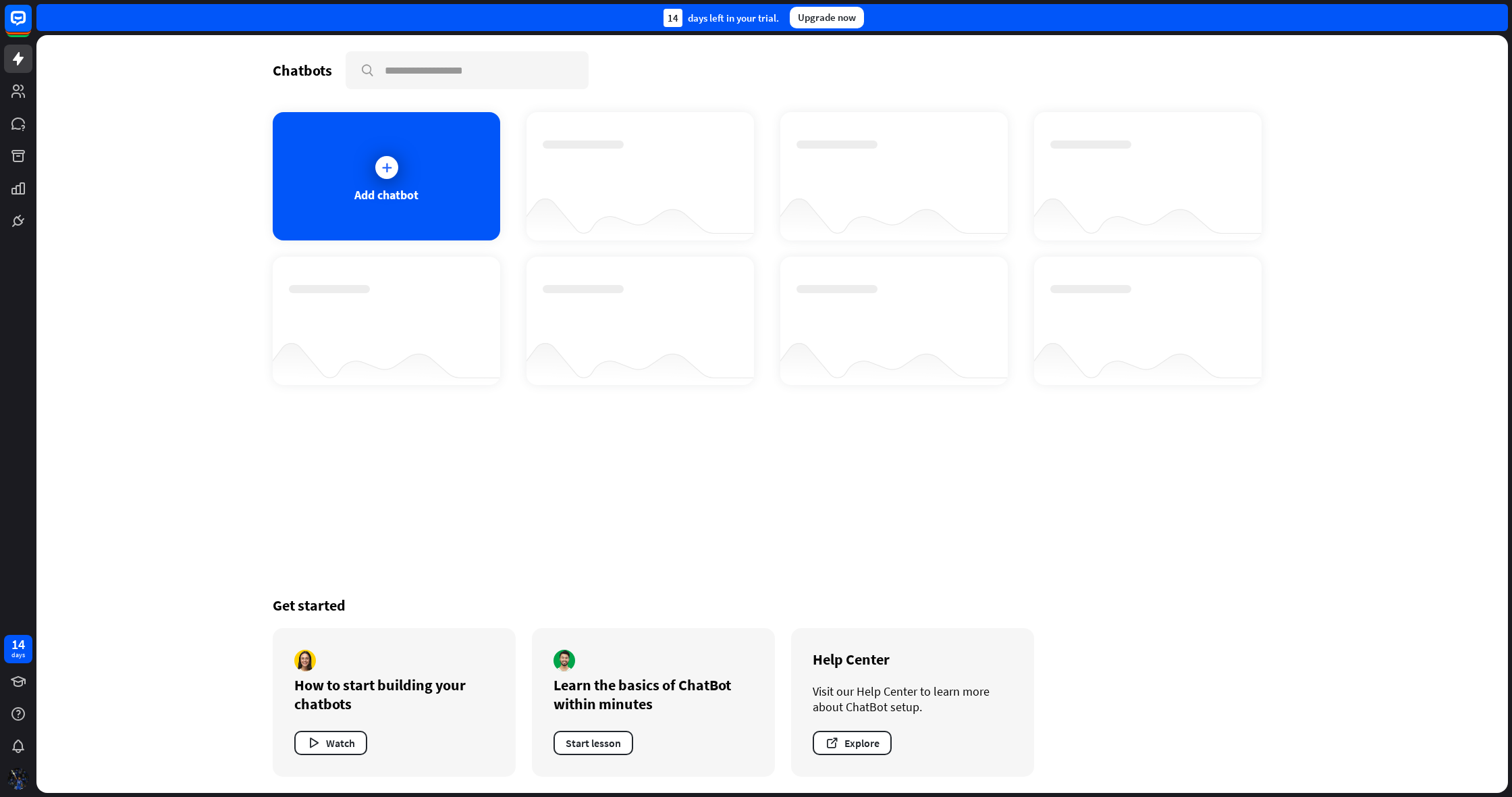
click at [796, 204] on div at bounding box center [894, 214] width 227 height 52
click at [795, 204] on div at bounding box center [894, 214] width 227 height 52
click at [793, 207] on div at bounding box center [894, 214] width 227 height 52
click at [796, 205] on div at bounding box center [894, 214] width 227 height 52
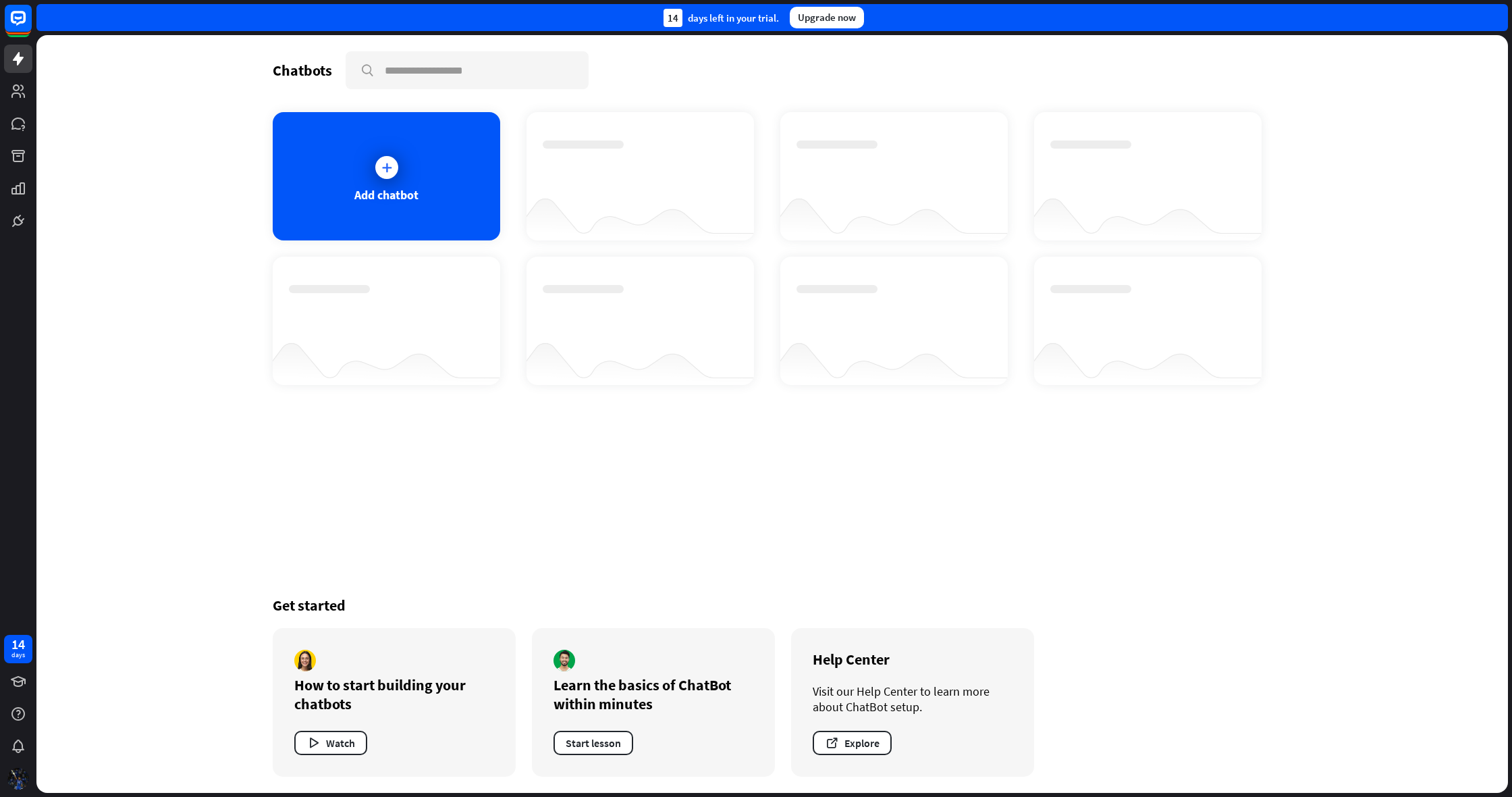
click at [797, 204] on div at bounding box center [894, 214] width 227 height 52
drag, startPoint x: 798, startPoint y: 202, endPoint x: 811, endPoint y: 198, distance: 13.6
click at [798, 203] on div at bounding box center [894, 214] width 227 height 52
click at [1295, 0] on html "14 days close Product Help First steps Get started with ChatBot Help Center Fol…" at bounding box center [756, 398] width 1512 height 797
